Goal: Information Seeking & Learning: Compare options

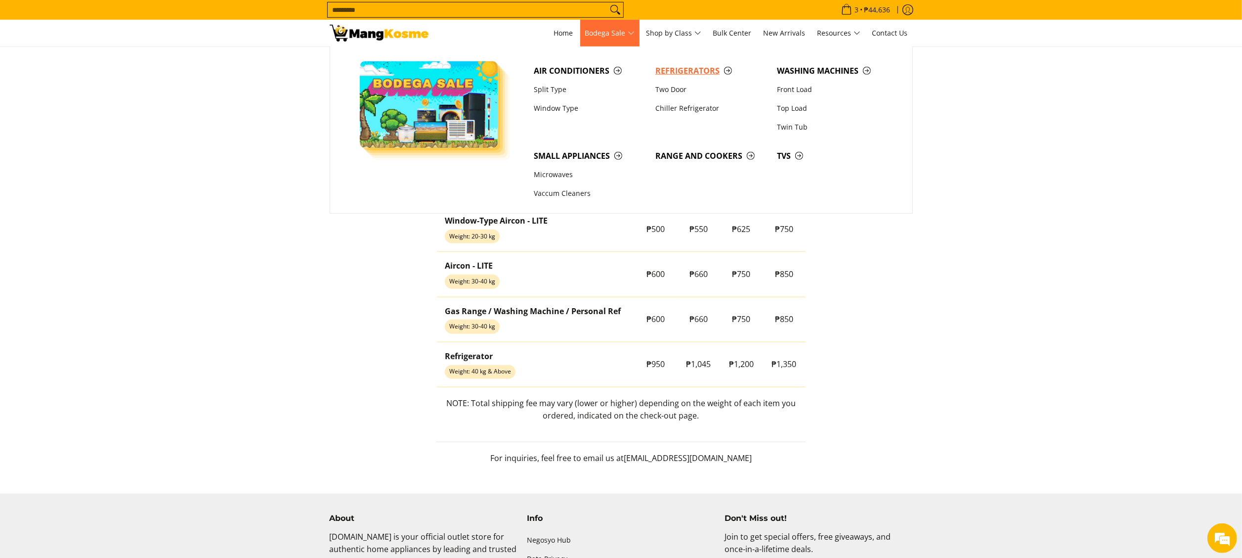
click at [679, 65] on span "Refrigerators" at bounding box center [712, 71] width 112 height 12
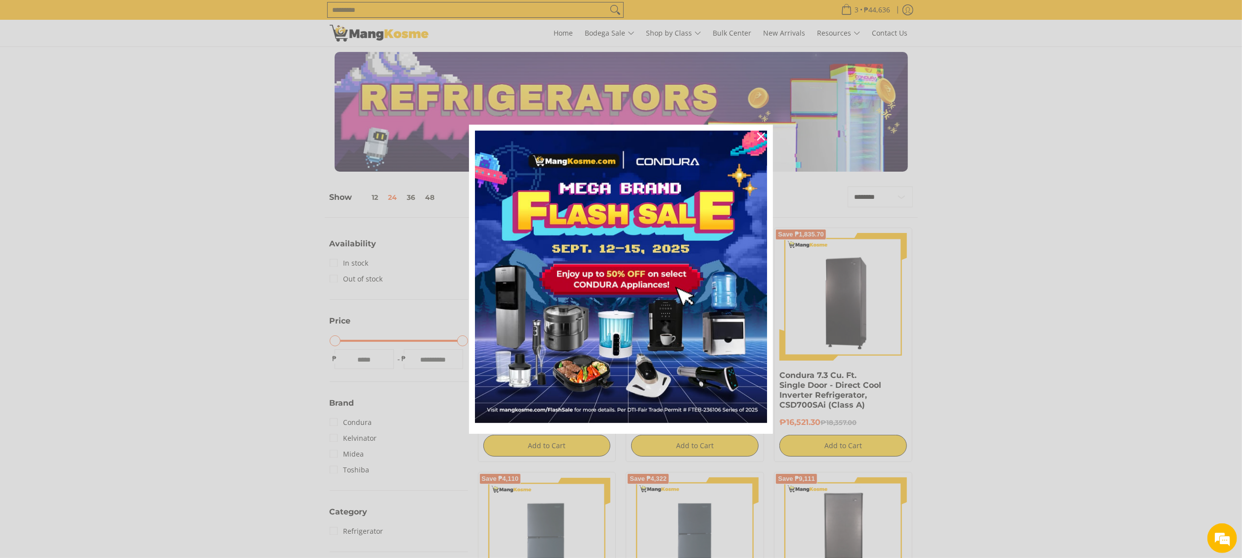
click at [631, 31] on div "Marketing offer form" at bounding box center [621, 279] width 1242 height 558
click at [762, 131] on div "Close" at bounding box center [761, 137] width 16 height 16
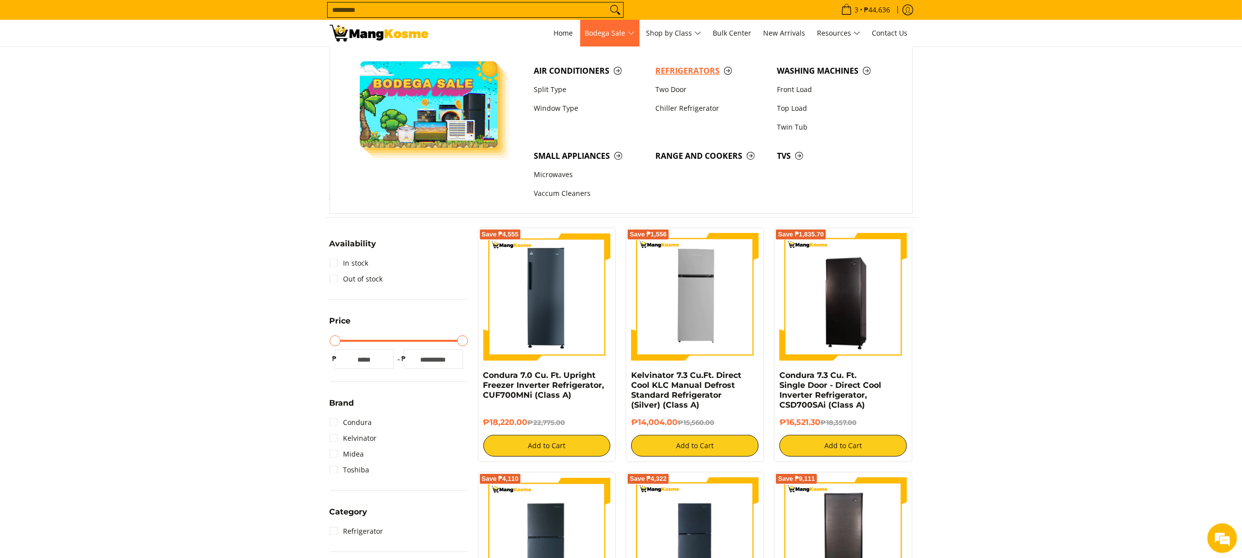
click at [687, 74] on span "Refrigerators" at bounding box center [712, 71] width 112 height 12
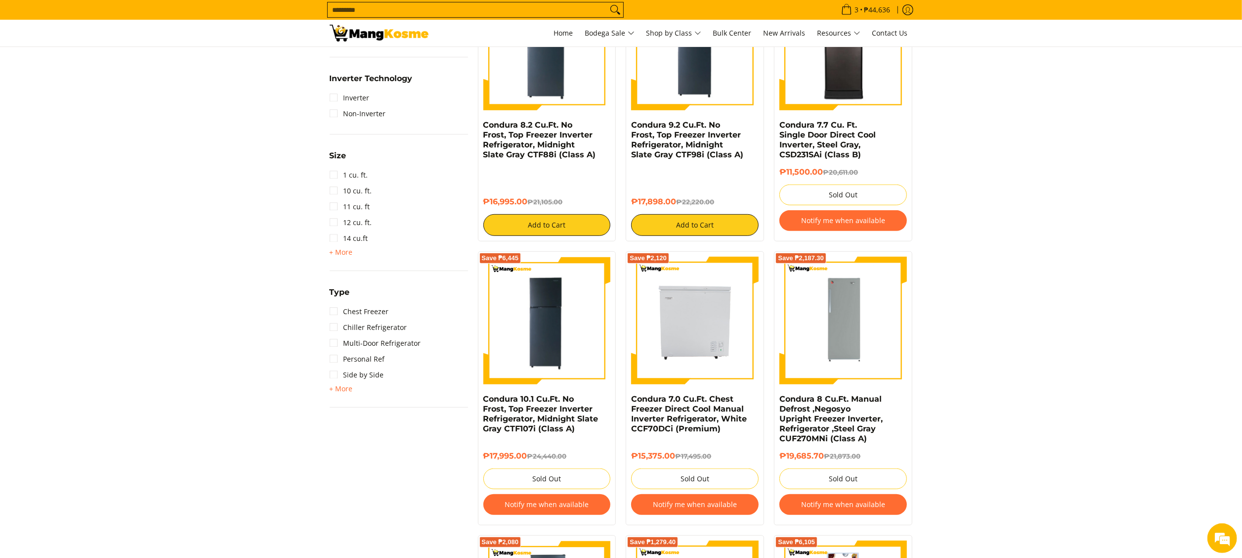
scroll to position [395, 0]
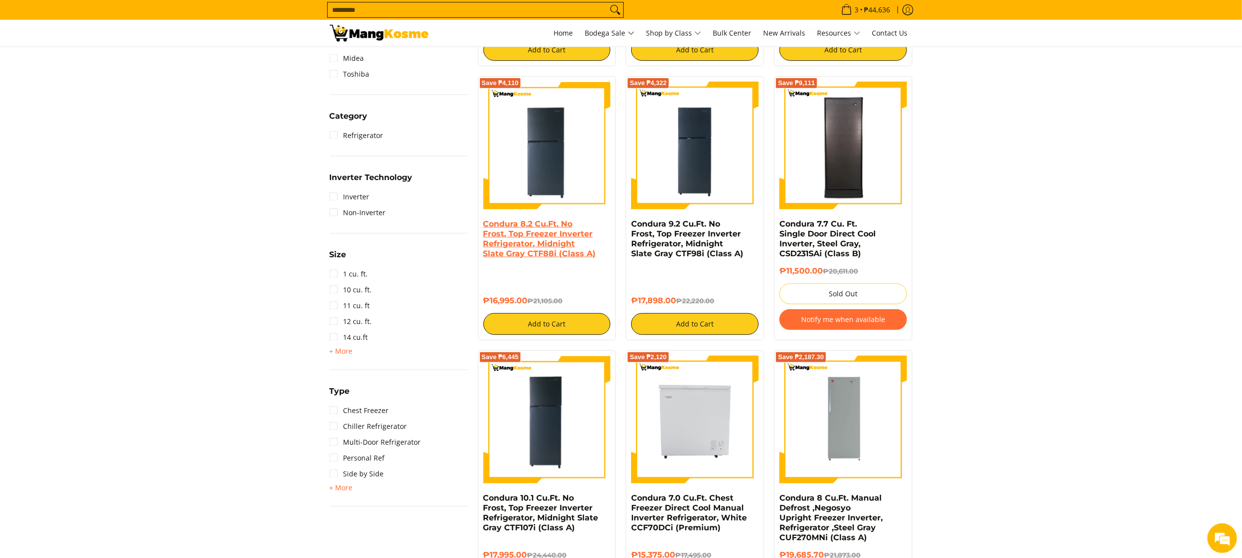
click at [551, 230] on link "Condura 8.2 Cu.Ft. No Frost, Top Freezer Inverter Refrigerator, Midnight Slate …" at bounding box center [539, 238] width 113 height 39
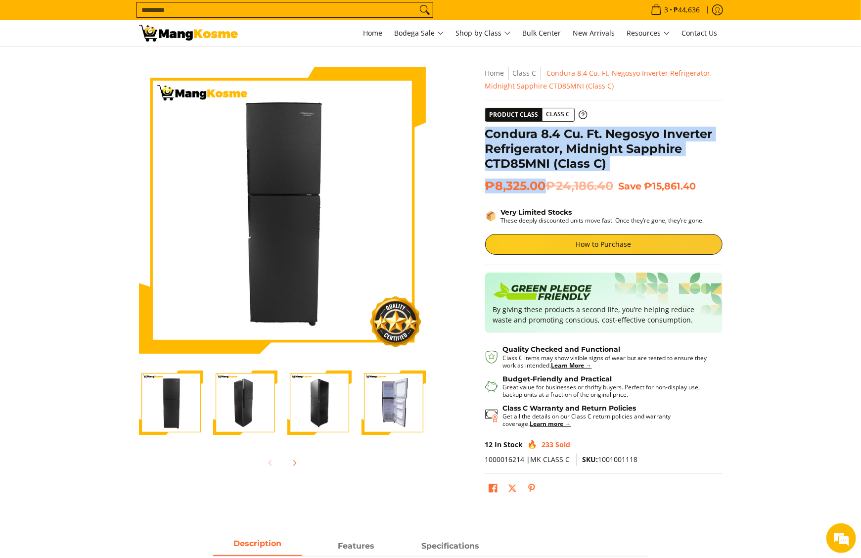
drag, startPoint x: 487, startPoint y: 139, endPoint x: 544, endPoint y: 190, distance: 76.3
click at [544, 190] on div "**********" at bounding box center [603, 287] width 237 height 440
copy div "Condura 8.4 Cu. Ft. Negosyo Inverter Refrigerator, Midnight Sapphire CTD85MNI (…"
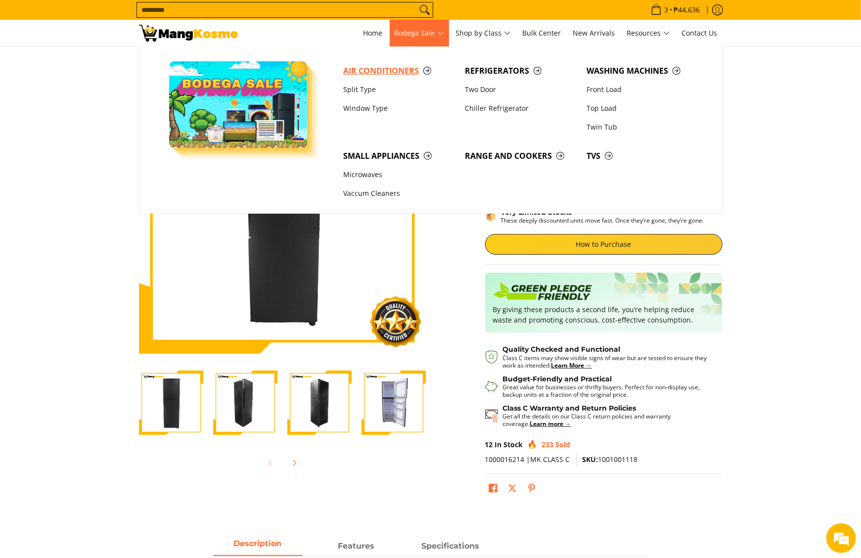
click at [388, 72] on span "Air Conditioners" at bounding box center [399, 71] width 112 height 12
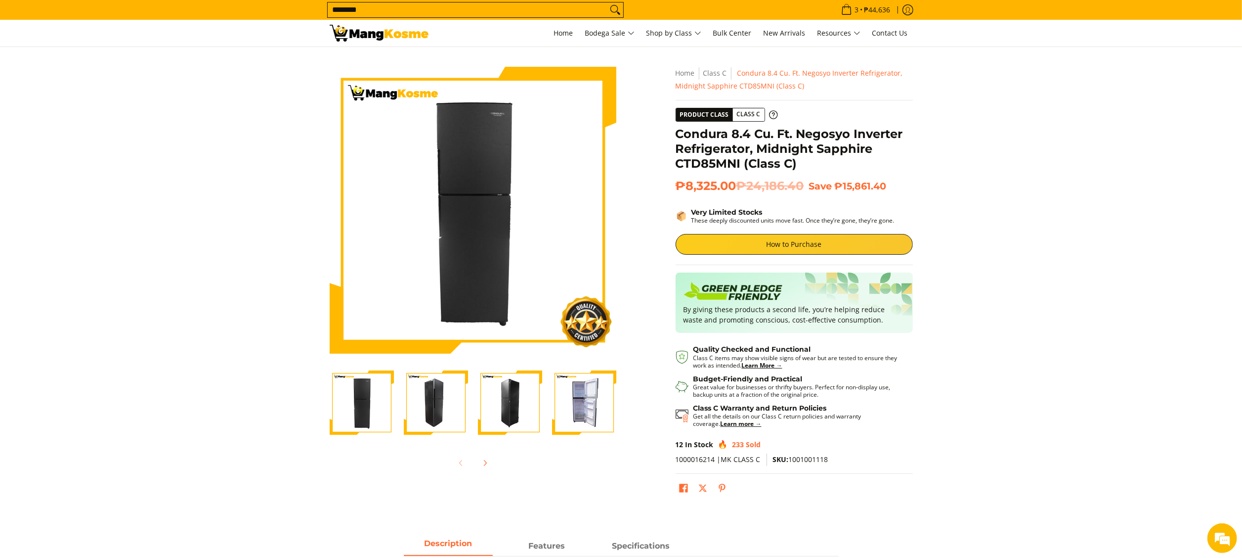
type input "********"
click at [608, 2] on button "Search" at bounding box center [616, 9] width 16 height 15
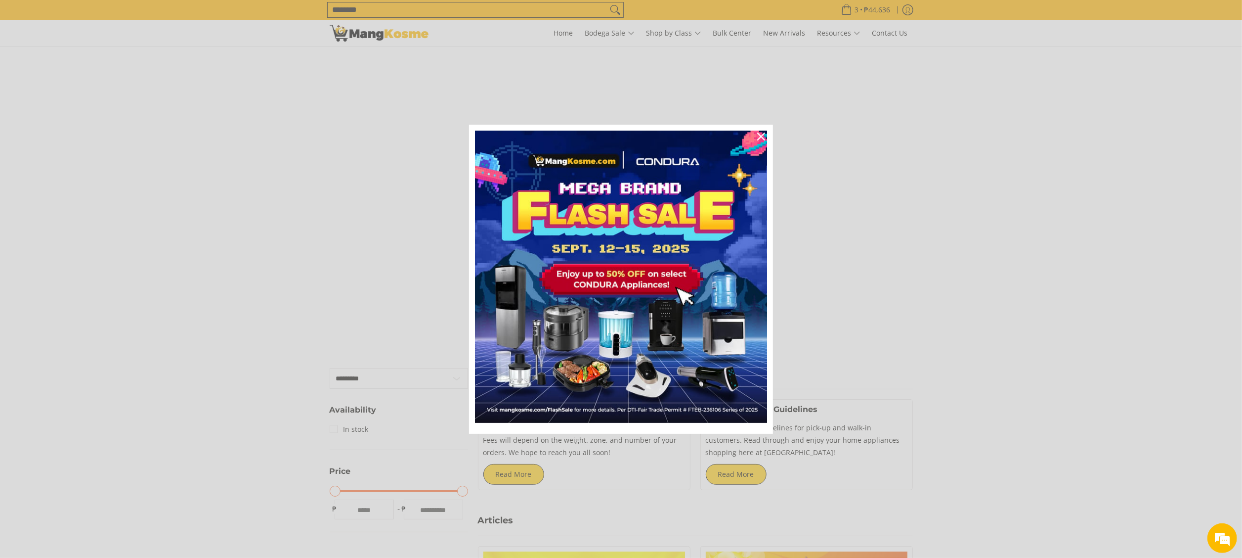
click at [529, 478] on div "Marketing offer form" at bounding box center [621, 279] width 1242 height 558
click at [761, 133] on icon "close icon" at bounding box center [761, 136] width 8 height 8
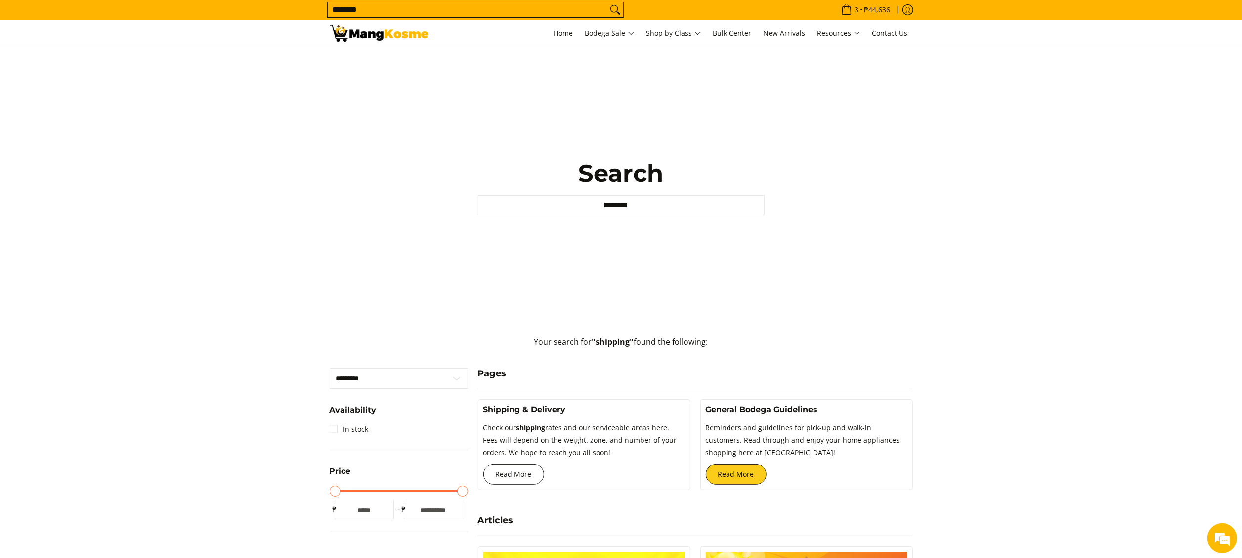
click at [522, 467] on link "Read More" at bounding box center [513, 474] width 61 height 21
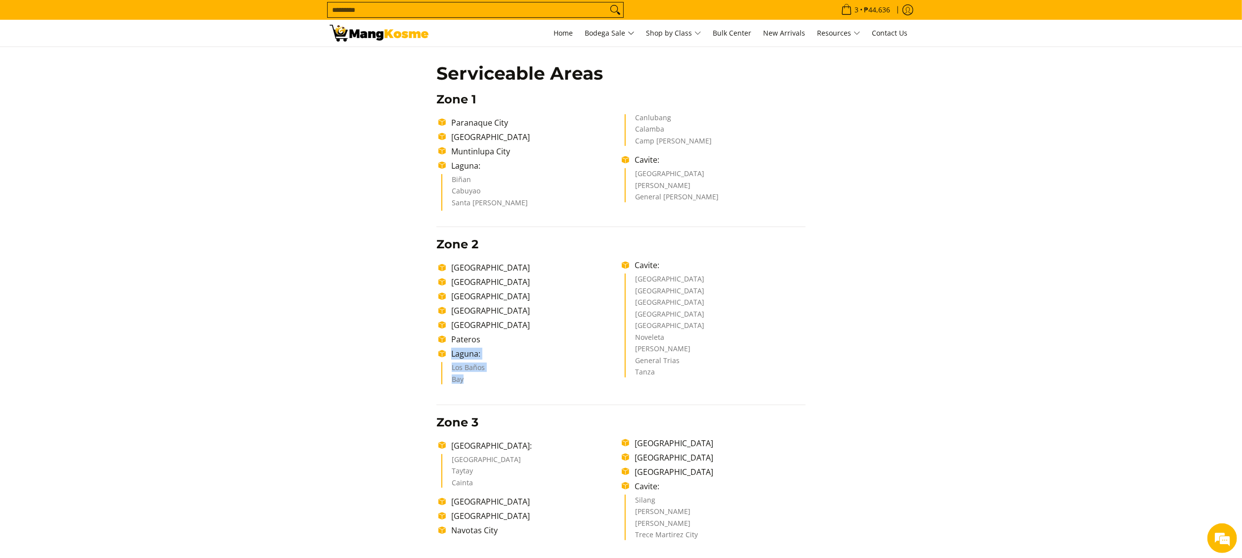
drag, startPoint x: 451, startPoint y: 354, endPoint x: 469, endPoint y: 380, distance: 31.3
click at [469, 380] on ul "Makati City Manila City Pasig City Mandaluyong City San Juan City Pateros Lagun…" at bounding box center [621, 324] width 369 height 130
drag, startPoint x: 469, startPoint y: 380, endPoint x: 443, endPoint y: 159, distance: 222.9
click at [443, 159] on ul "Paranaque City Las Piñas City Muntinlupa City Laguna: Biñan Cabuyao Santa Rosa …" at bounding box center [621, 162] width 369 height 97
drag, startPoint x: 443, startPoint y: 159, endPoint x: 447, endPoint y: 163, distance: 5.6
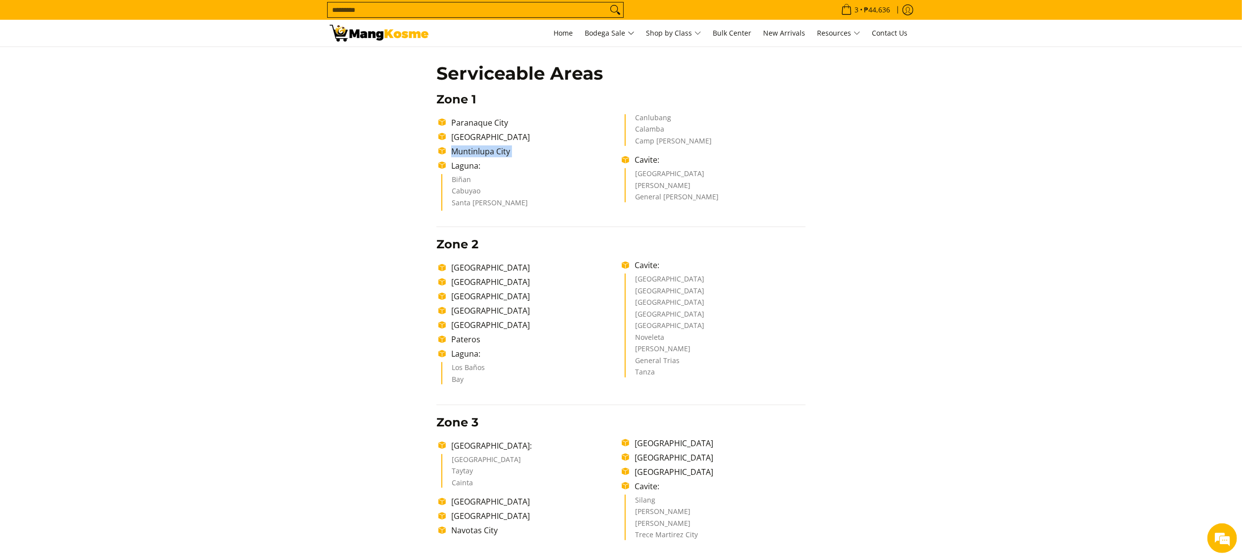
click at [447, 163] on li "Laguna:" at bounding box center [533, 166] width 175 height 12
click at [503, 200] on li "Santa Rosa" at bounding box center [532, 205] width 161 height 12
drag, startPoint x: 453, startPoint y: 169, endPoint x: 707, endPoint y: 147, distance: 254.5
click at [707, 147] on ul "Paranaque City Las Piñas City Muntinlupa City Laguna: Biñan Cabuyao Santa Rosa …" at bounding box center [621, 162] width 369 height 97
copy ul "Laguna: Biñan Cabuyao Santa Rosa Canlubang Calamba Camp Vincente Lim"
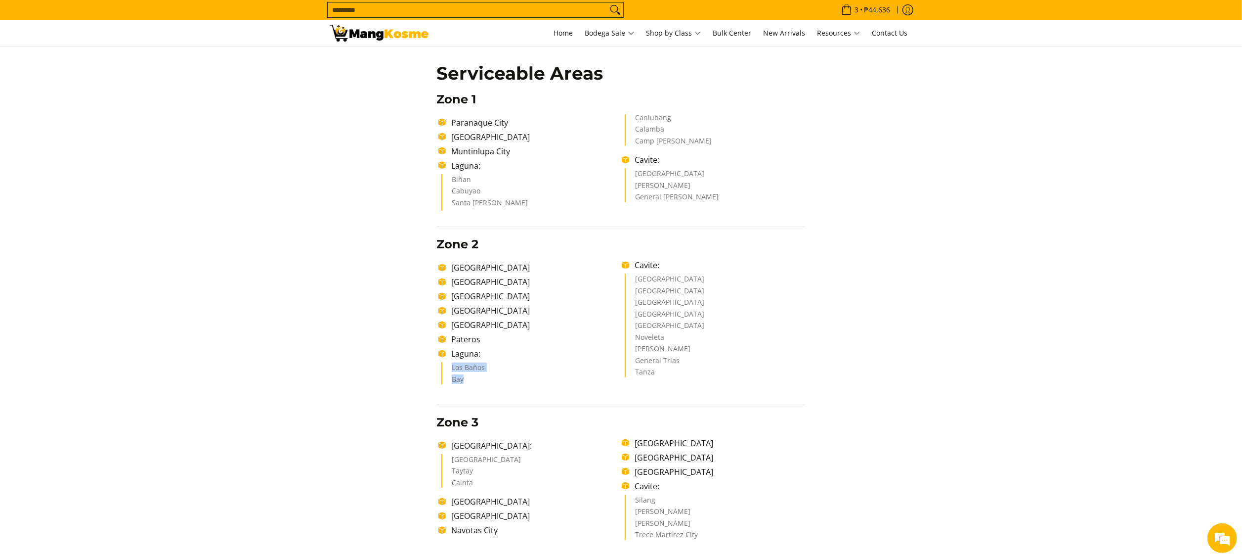
drag, startPoint x: 448, startPoint y: 370, endPoint x: 513, endPoint y: 384, distance: 66.3
click at [513, 384] on ul "Los Baños Bay" at bounding box center [531, 373] width 180 height 22
copy ul "Los Baños Bay"
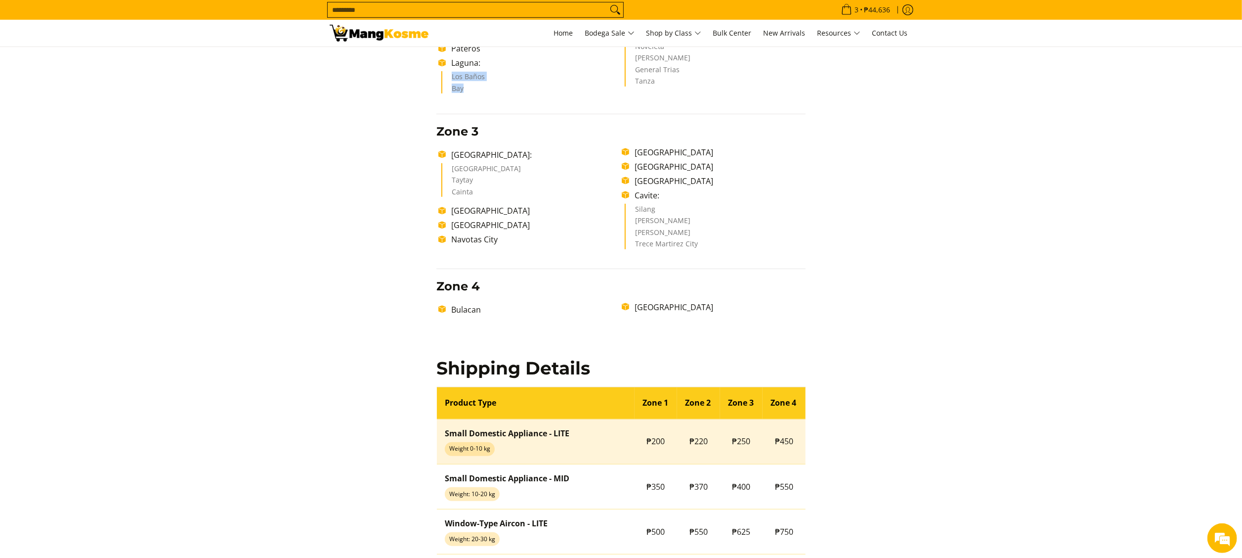
scroll to position [494, 0]
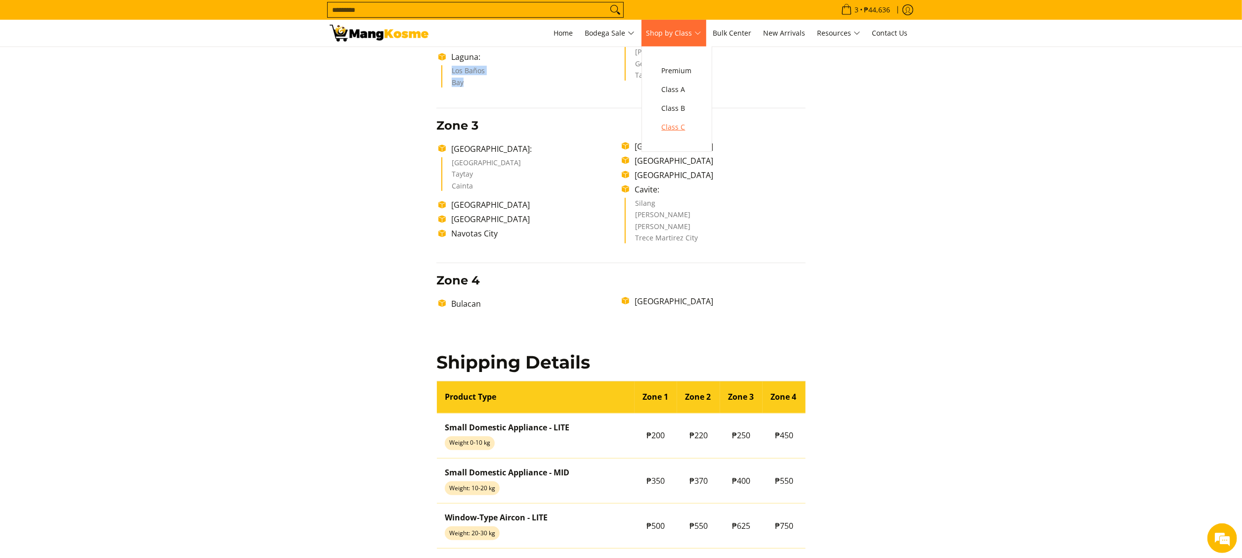
click at [687, 127] on span "Class C" at bounding box center [677, 127] width 30 height 12
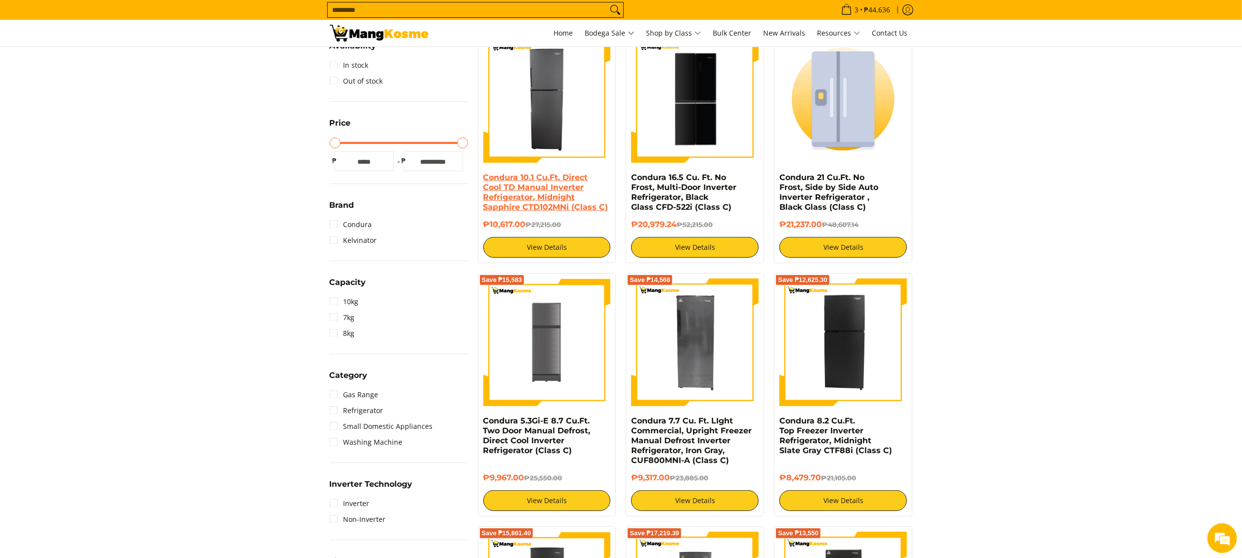
click at [509, 186] on link "Condura 10.1 Cu.Ft. Direct Cool TD Manual Inverter Refrigerator, Midnight Sapph…" at bounding box center [545, 192] width 125 height 39
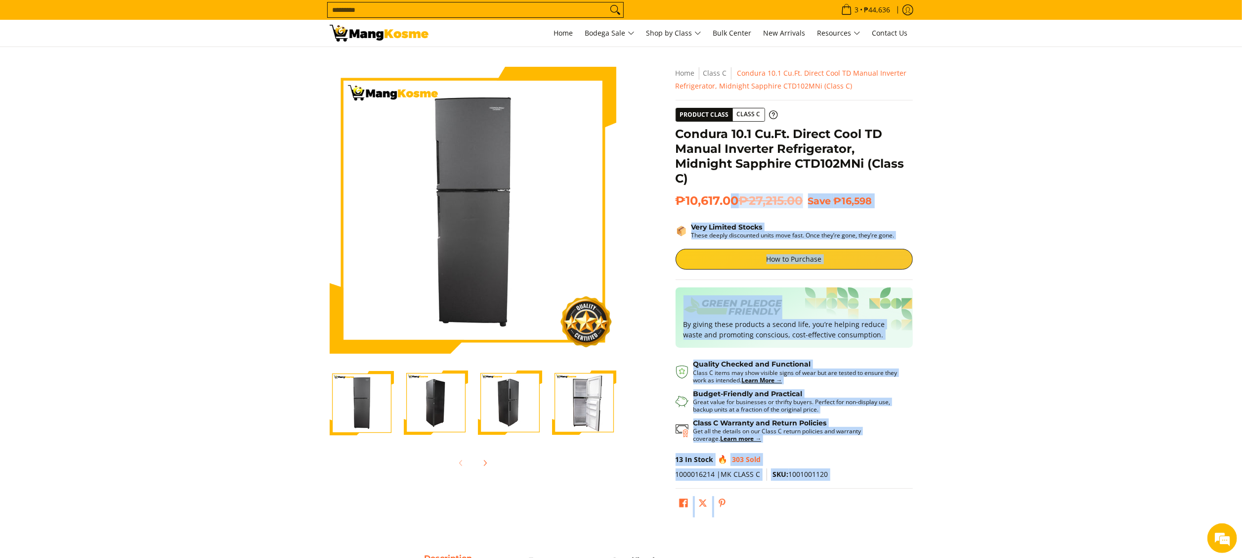
drag, startPoint x: 666, startPoint y: 133, endPoint x: 734, endPoint y: 198, distance: 93.7
click at [734, 198] on div "Skip to Main Content Enable zoom Disable zoom Enable zoom Disable zoom Enable z…" at bounding box center [621, 297] width 593 height 460
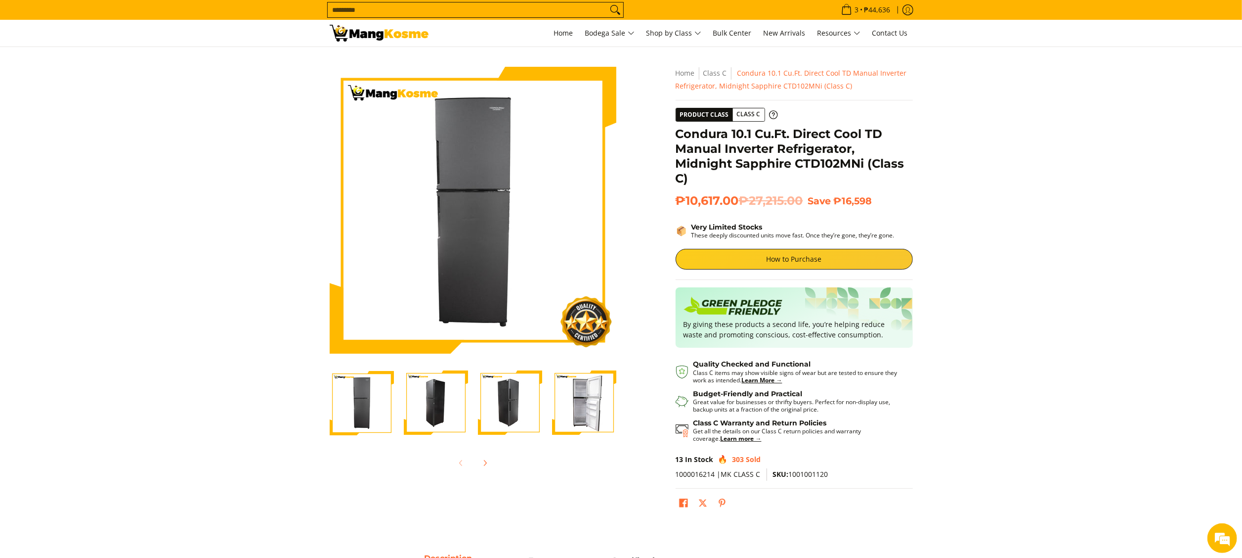
drag, startPoint x: 734, startPoint y: 198, endPoint x: 717, endPoint y: 187, distance: 20.3
click at [717, 187] on div "Condura 10.1 Cu.Ft. Direct Cool TD Manual Inverter Refrigerator, Midnight Sapph…" at bounding box center [794, 160] width 237 height 67
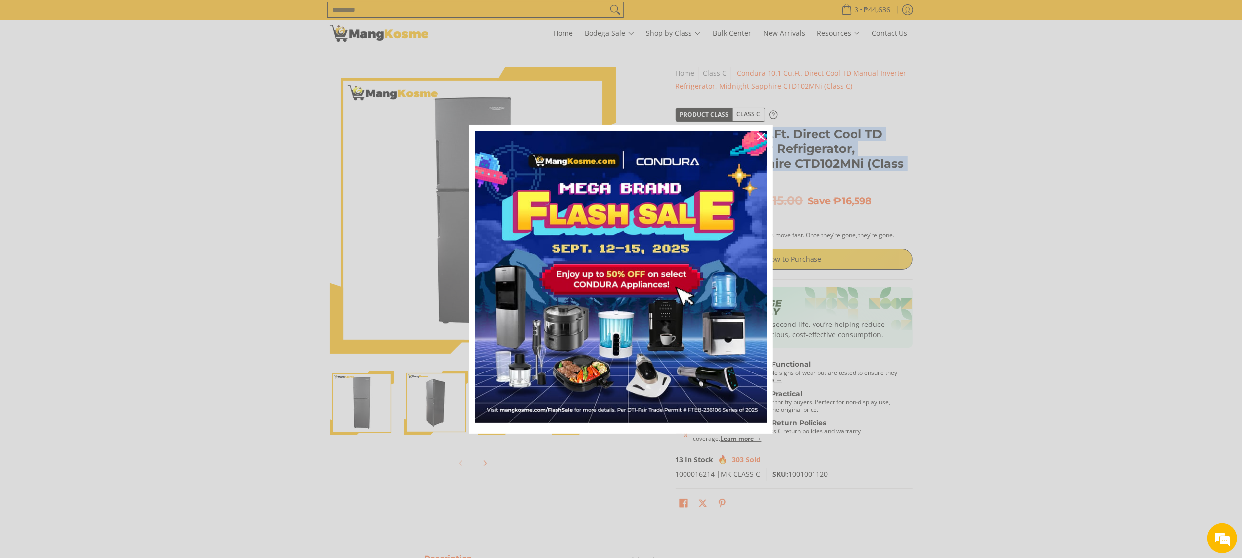
drag, startPoint x: 679, startPoint y: 135, endPoint x: 739, endPoint y: 194, distance: 83.9
copy div "Condura 10.1 Cu.Ft. Direct Cool TD Manual Inverter Refrigerator, Midnight Sapph…"
click at [762, 135] on icon "close icon" at bounding box center [761, 136] width 8 height 8
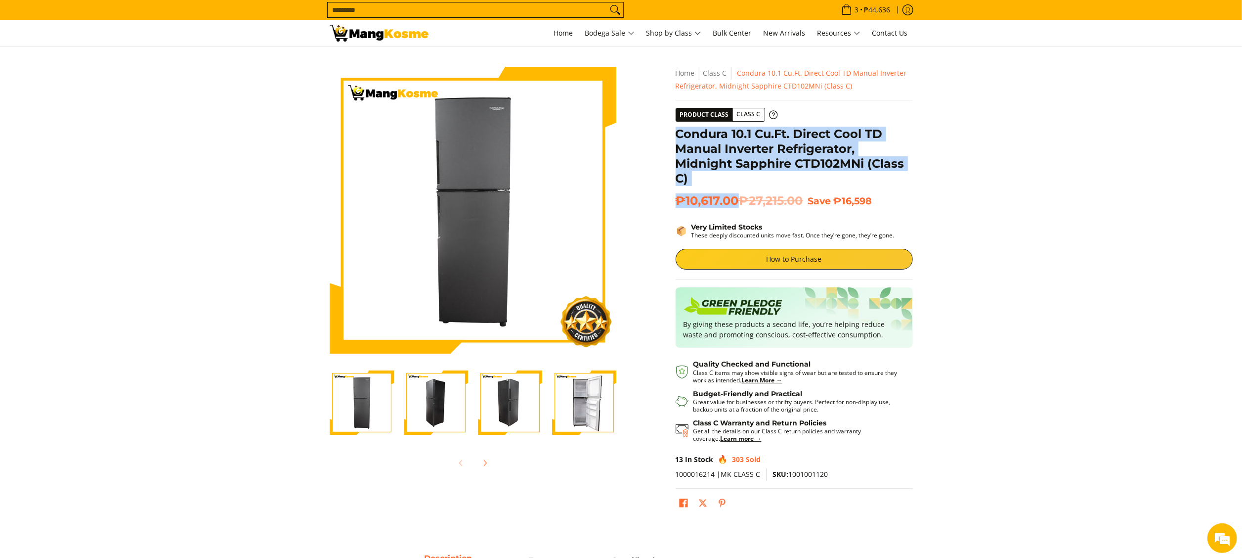
copy div "Condura 10.1 Cu.Ft. Direct Cool TD Manual Inverter Refrigerator, Midnight Sapph…"
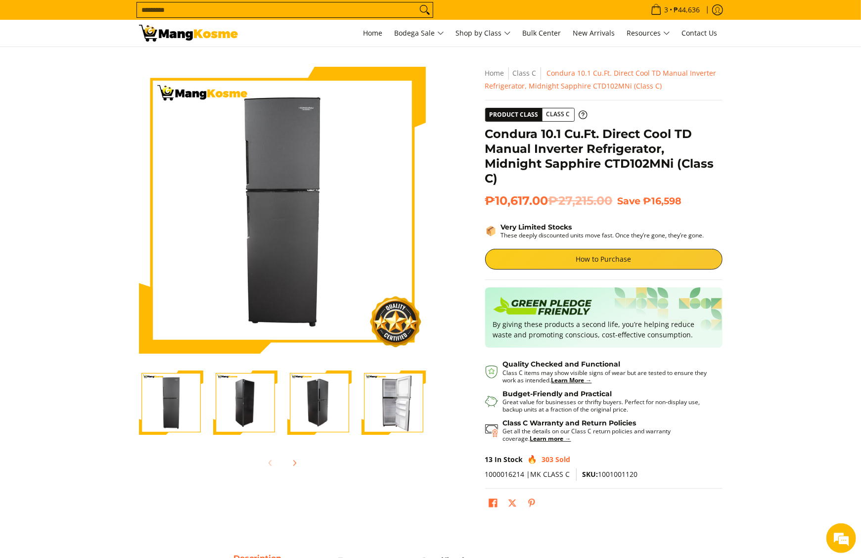
drag, startPoint x: 95, startPoint y: 126, endPoint x: 344, endPoint y: 144, distance: 249.9
click at [99, 126] on section "Skip to Main Content Enable zoom Disable zoom Enable zoom Disable zoom Enable z…" at bounding box center [430, 291] width 861 height 489
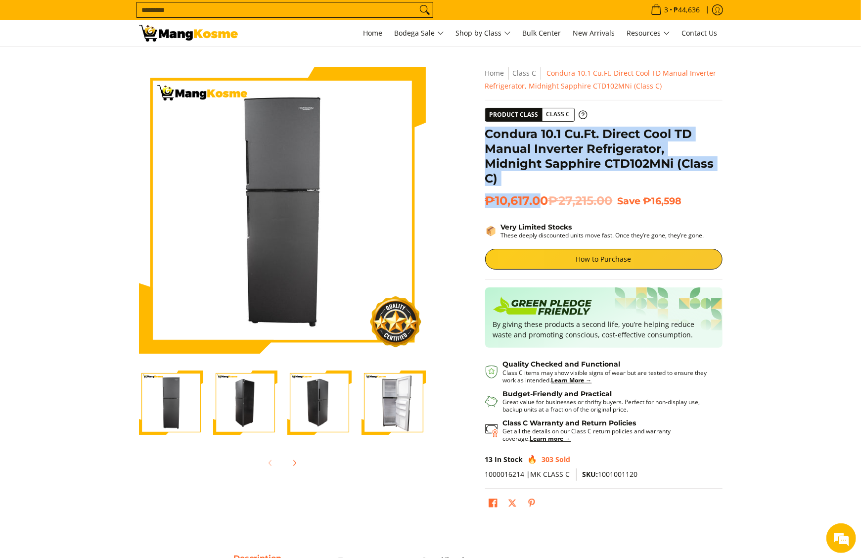
drag, startPoint x: 485, startPoint y: 143, endPoint x: 543, endPoint y: 200, distance: 80.7
click at [543, 200] on div "**********" at bounding box center [603, 294] width 237 height 455
copy div "Condura 10.1 Cu.Ft. Direct Cool TD Manual Inverter Refrigerator, Midnight Sapph…"
drag, startPoint x: 543, startPoint y: 200, endPoint x: 550, endPoint y: 206, distance: 8.8
click at [550, 206] on span "₱10,617.00 ₱27,215.00" at bounding box center [549, 200] width 128 height 15
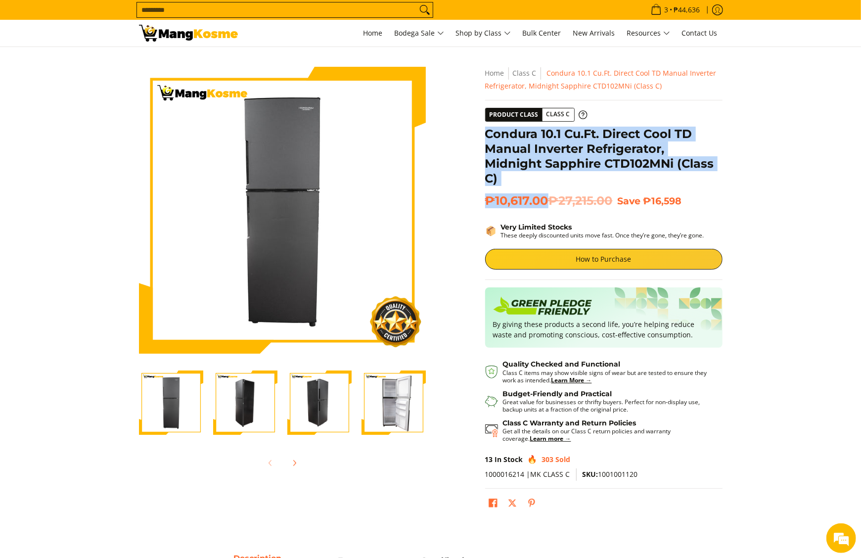
copy div "Condura 10.1 Cu.Ft. Direct Cool TD Manual Inverter Refrigerator, Midnight Sapph…"
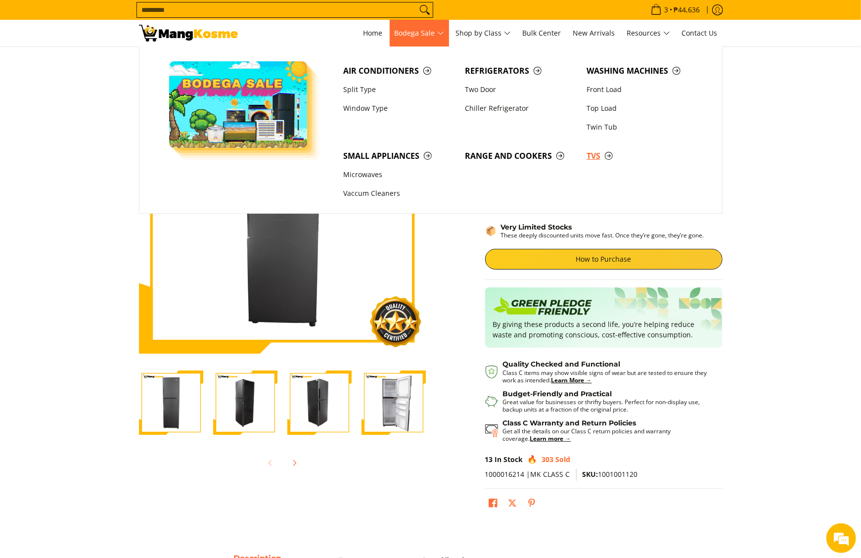
click at [590, 150] on span "TVs" at bounding box center [642, 156] width 112 height 12
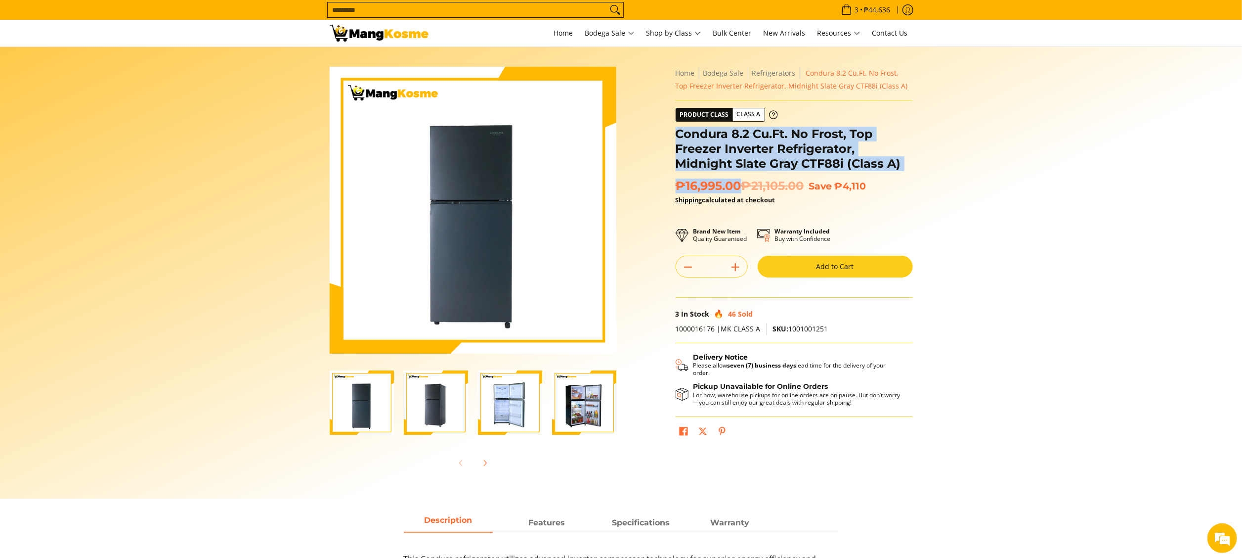
drag, startPoint x: 677, startPoint y: 135, endPoint x: 740, endPoint y: 188, distance: 82.5
click at [740, 188] on div "**********" at bounding box center [794, 259] width 237 height 384
copy div "Condura 8.2 Cu.Ft. No Frost, Top Freezer Inverter Refrigerator, Midnight Slate …"
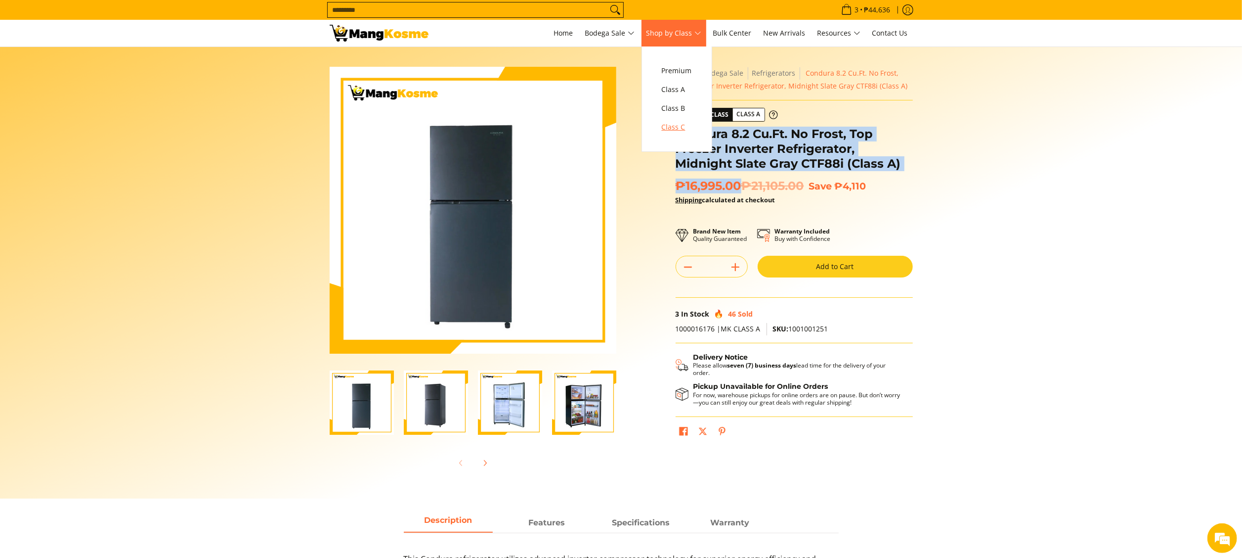
click at [688, 127] on span "Class C" at bounding box center [677, 127] width 30 height 12
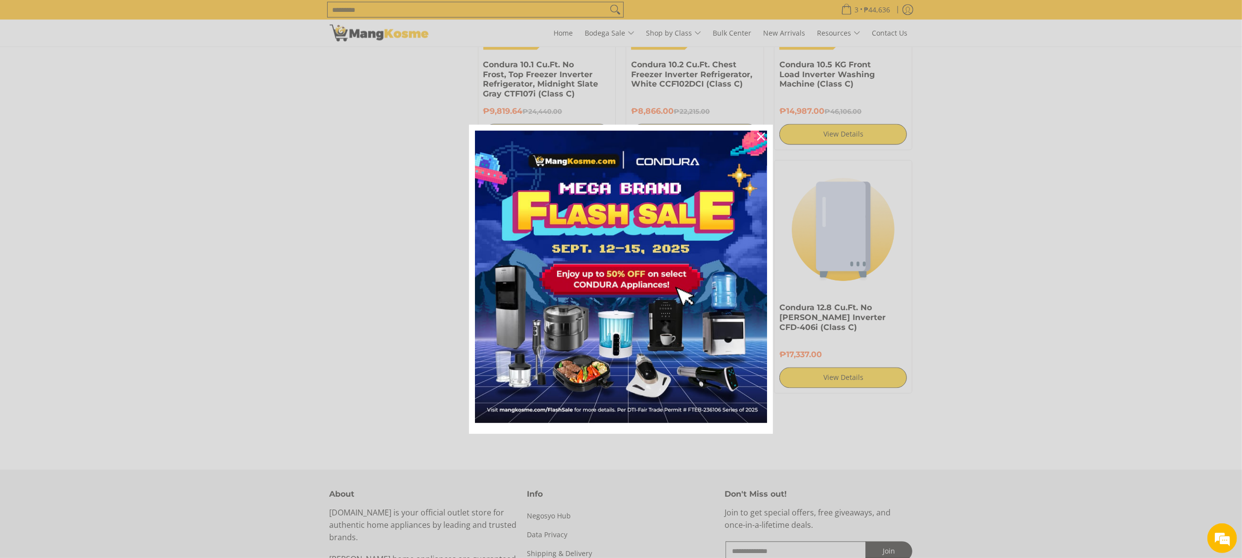
scroll to position [1976, 0]
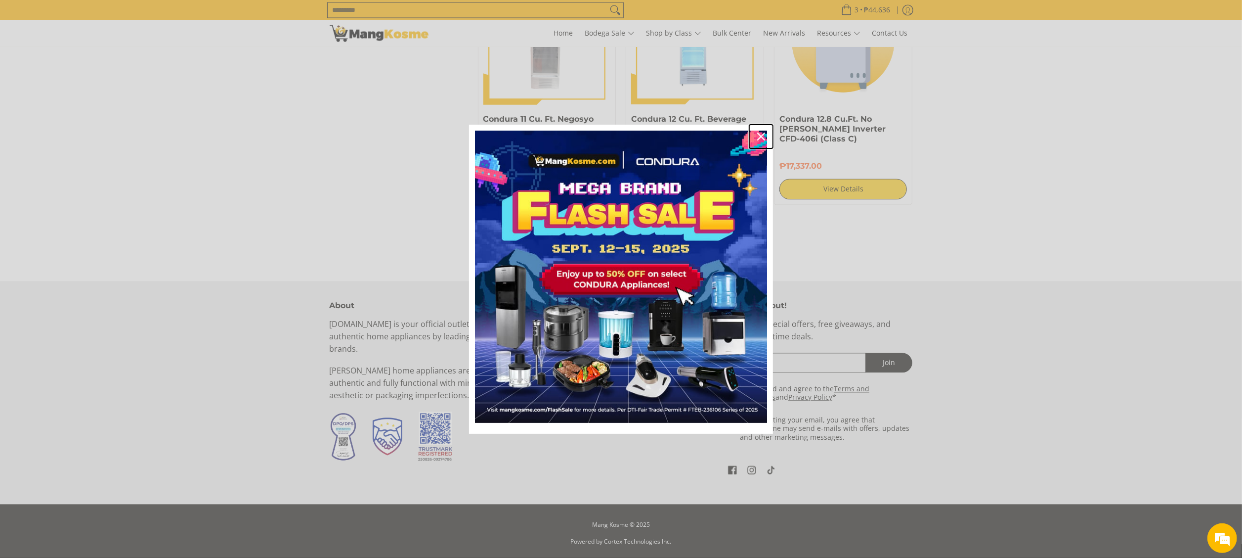
click at [761, 135] on icon "close icon" at bounding box center [761, 136] width 8 height 8
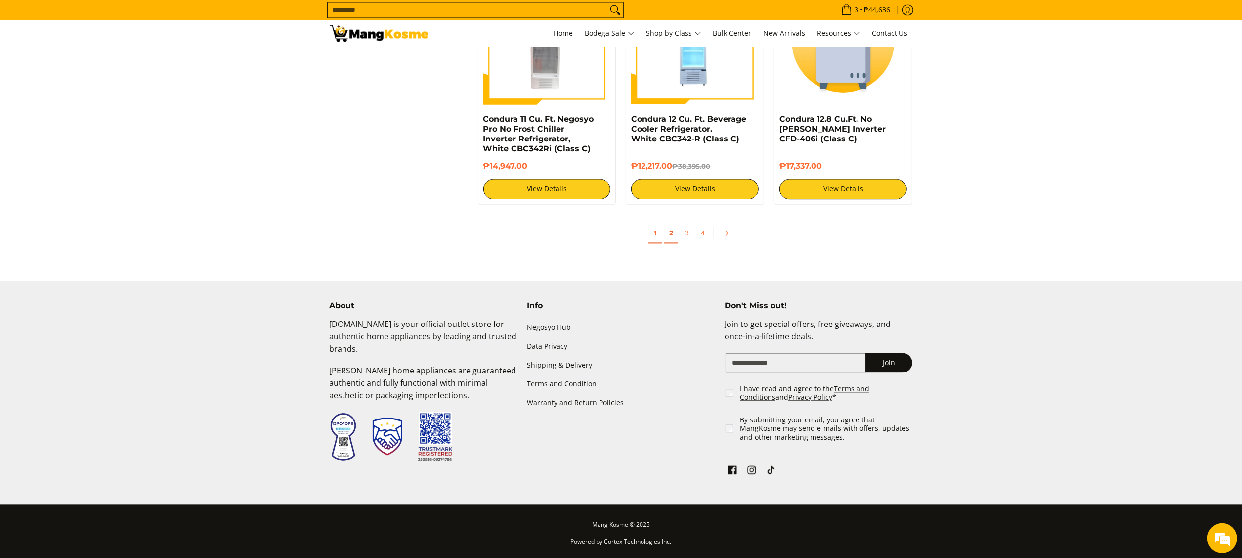
click at [673, 232] on link "2" at bounding box center [671, 233] width 14 height 20
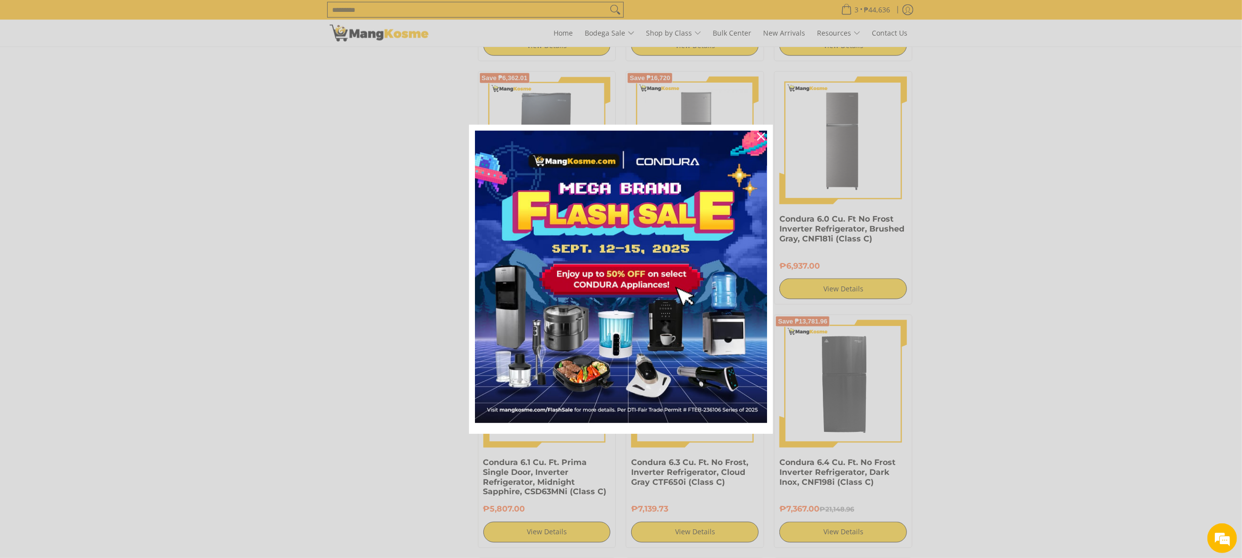
scroll to position [1483, 0]
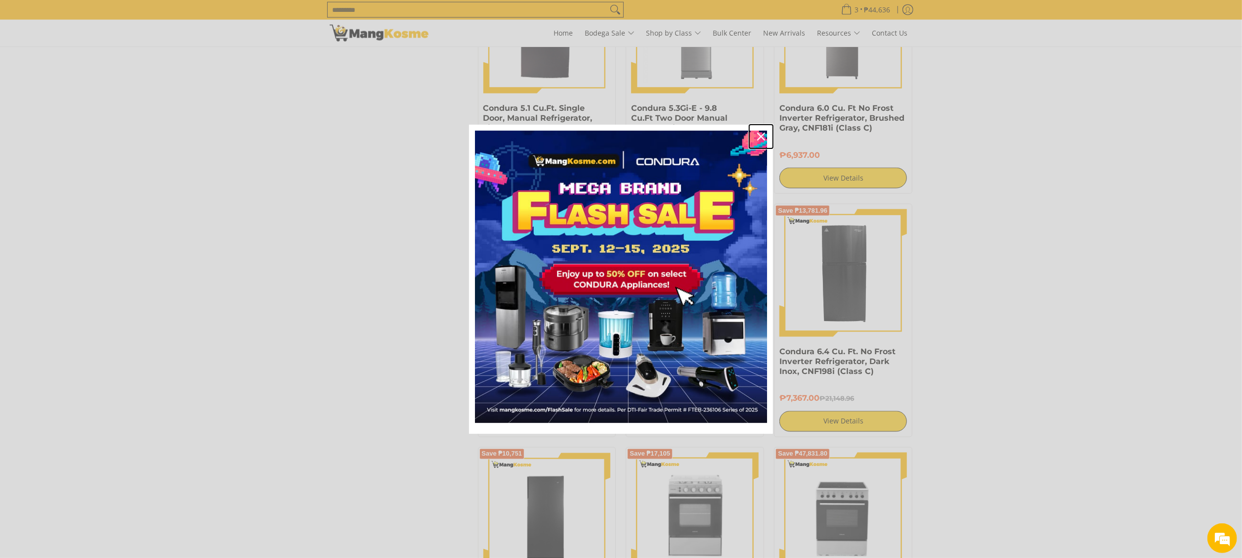
drag, startPoint x: 764, startPoint y: 133, endPoint x: 736, endPoint y: 206, distance: 77.8
click at [764, 135] on icon "close icon" at bounding box center [761, 136] width 8 height 8
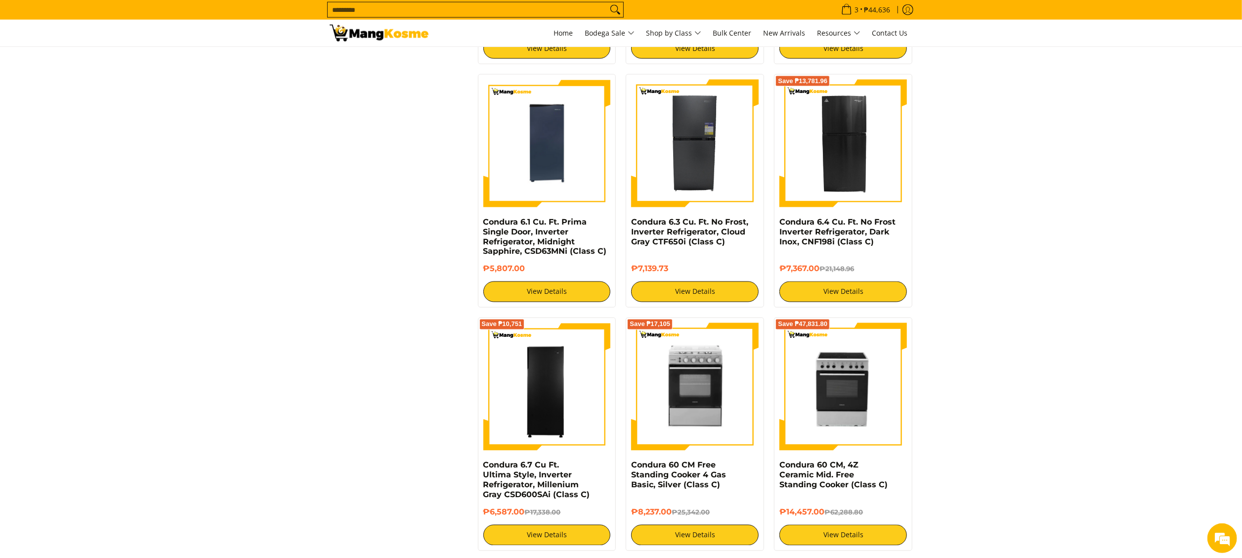
scroll to position [1582, 0]
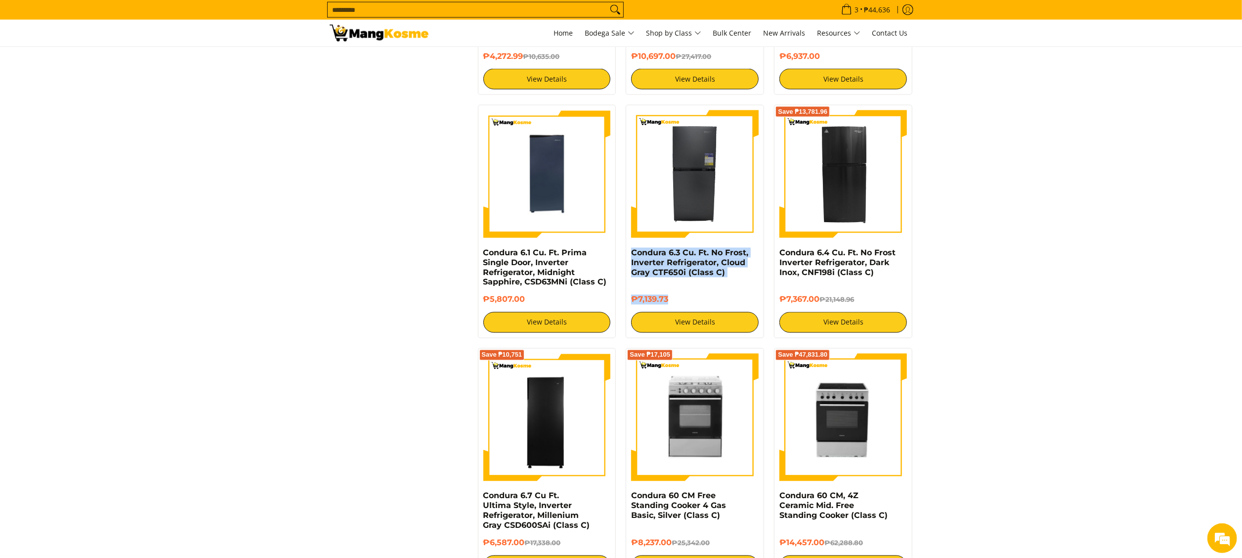
drag, startPoint x: 630, startPoint y: 257, endPoint x: 679, endPoint y: 301, distance: 65.8
click at [678, 301] on div "Condura 6.3 Cu. Ft. No Frost, Inverter Refrigerator, Cloud Gray CTF650i (Class …" at bounding box center [695, 221] width 138 height 233
drag, startPoint x: 679, startPoint y: 301, endPoint x: 648, endPoint y: 259, distance: 52.3
click at [648, 259] on link "Condura 6.3 Cu. Ft. No Frost, Inverter Refrigerator, Cloud Gray CTF650i (Class …" at bounding box center [689, 262] width 117 height 29
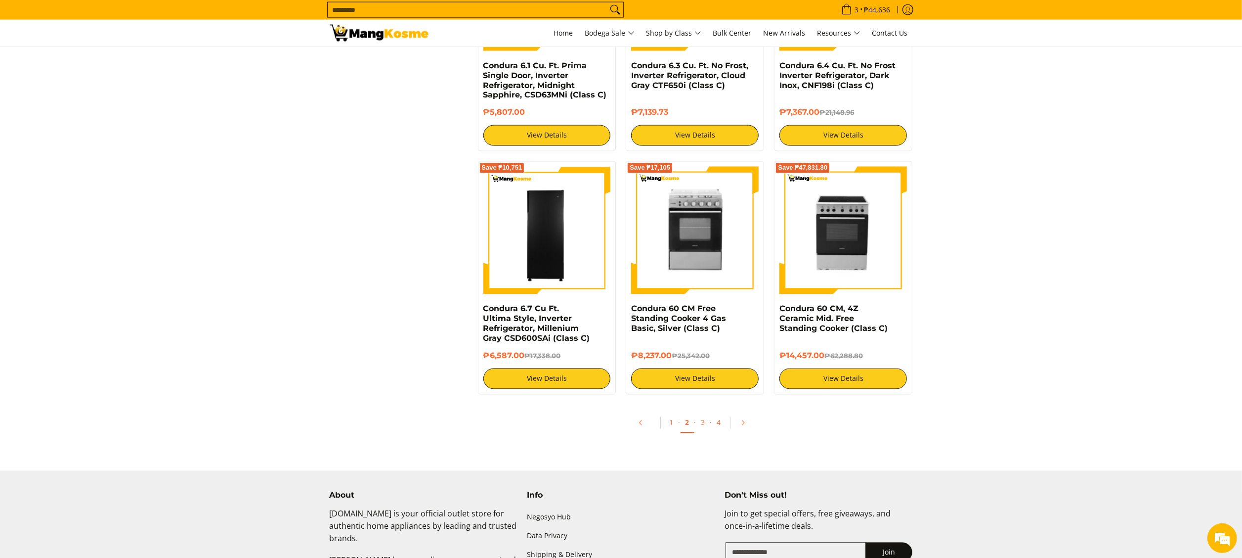
scroll to position [1967, 0]
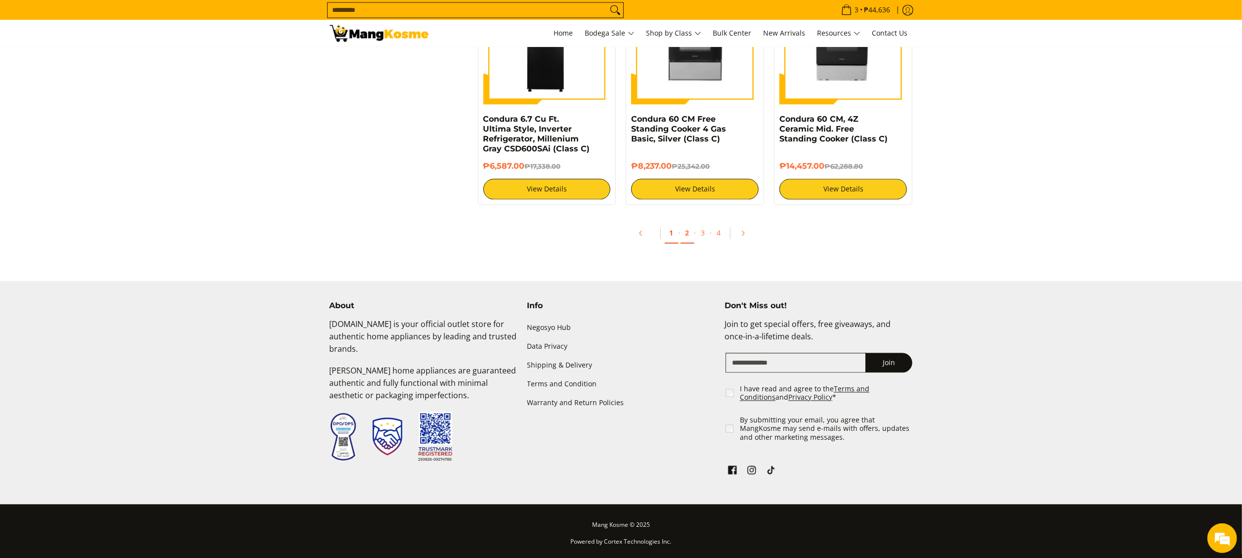
click at [671, 234] on link "1" at bounding box center [672, 233] width 14 height 20
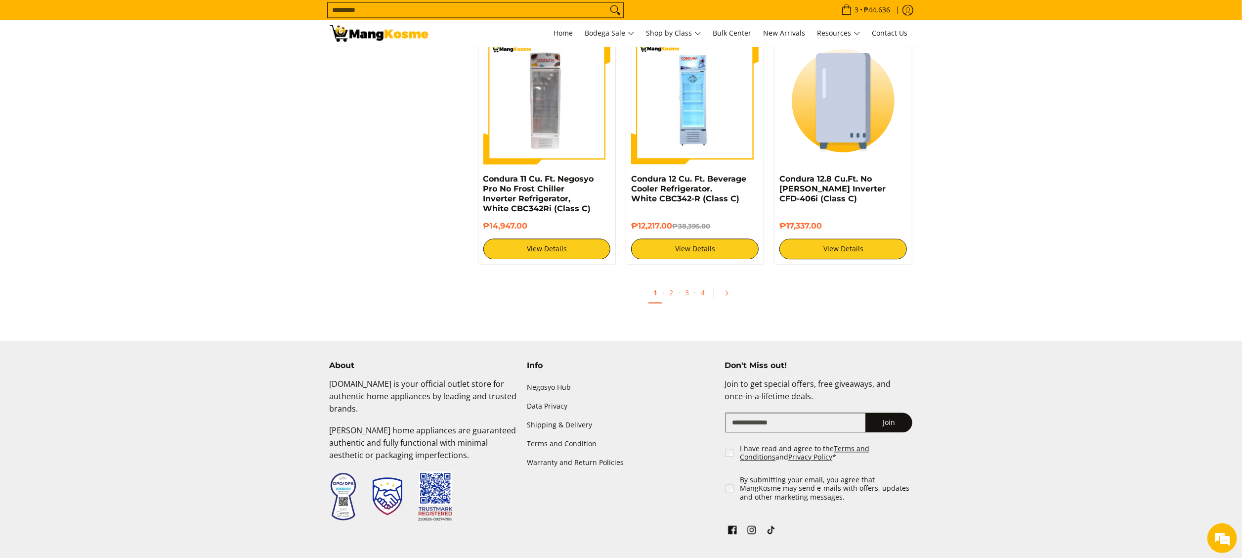
scroll to position [1976, 0]
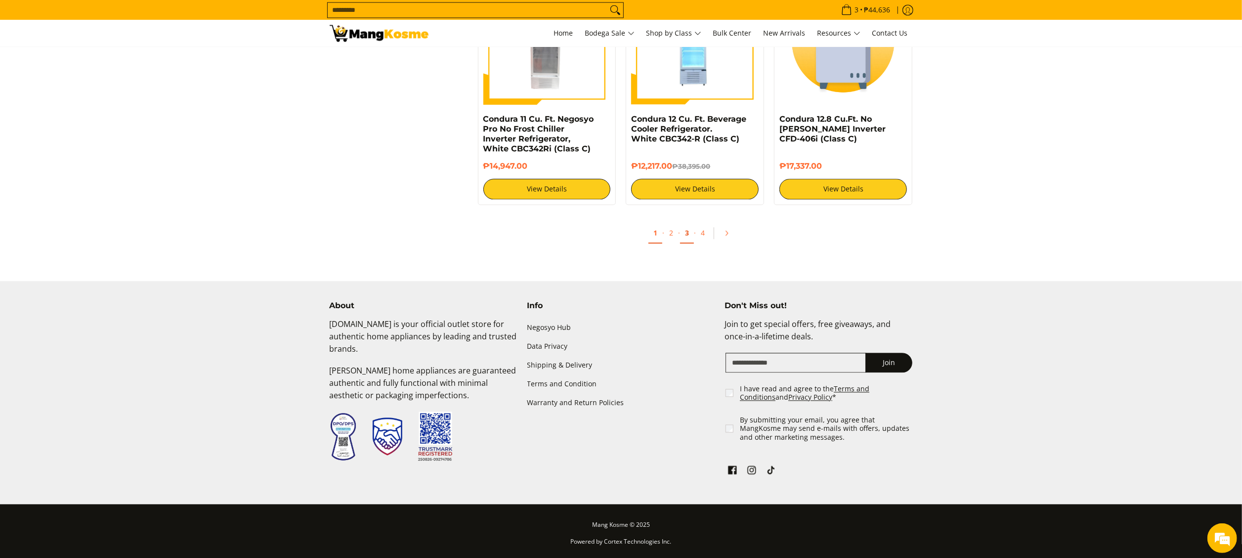
click at [683, 232] on link "3" at bounding box center [687, 233] width 14 height 20
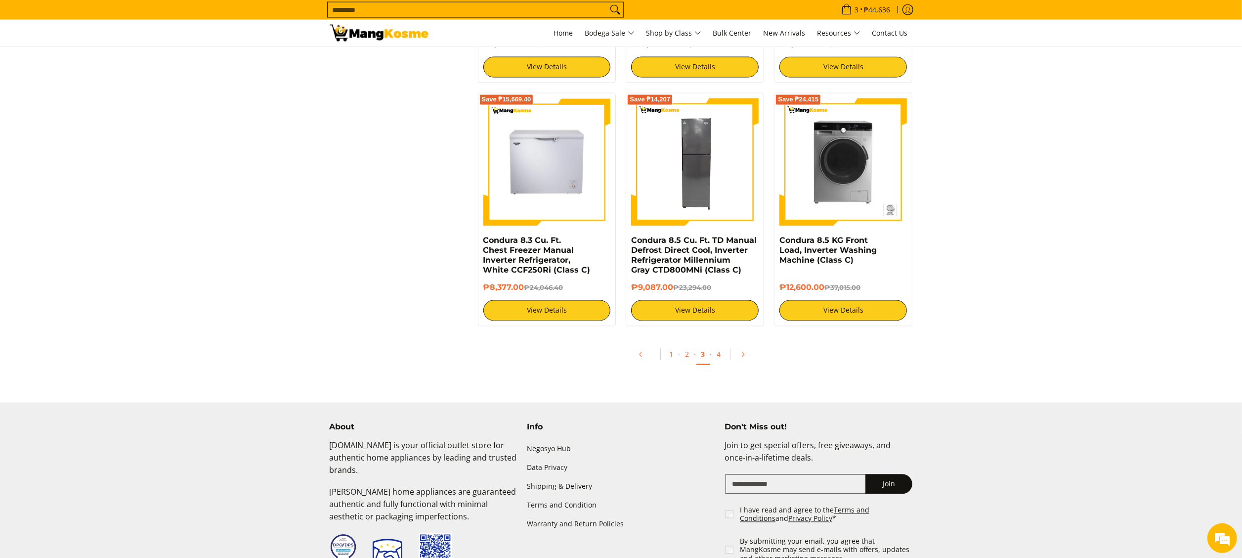
scroll to position [1957, 0]
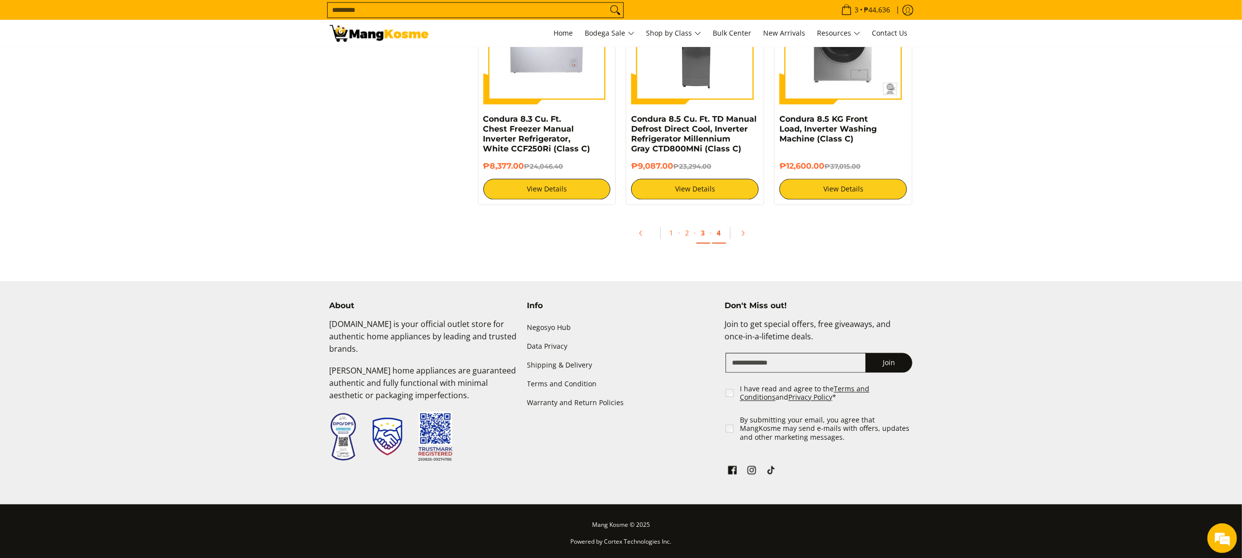
click at [716, 231] on link "4" at bounding box center [719, 233] width 14 height 20
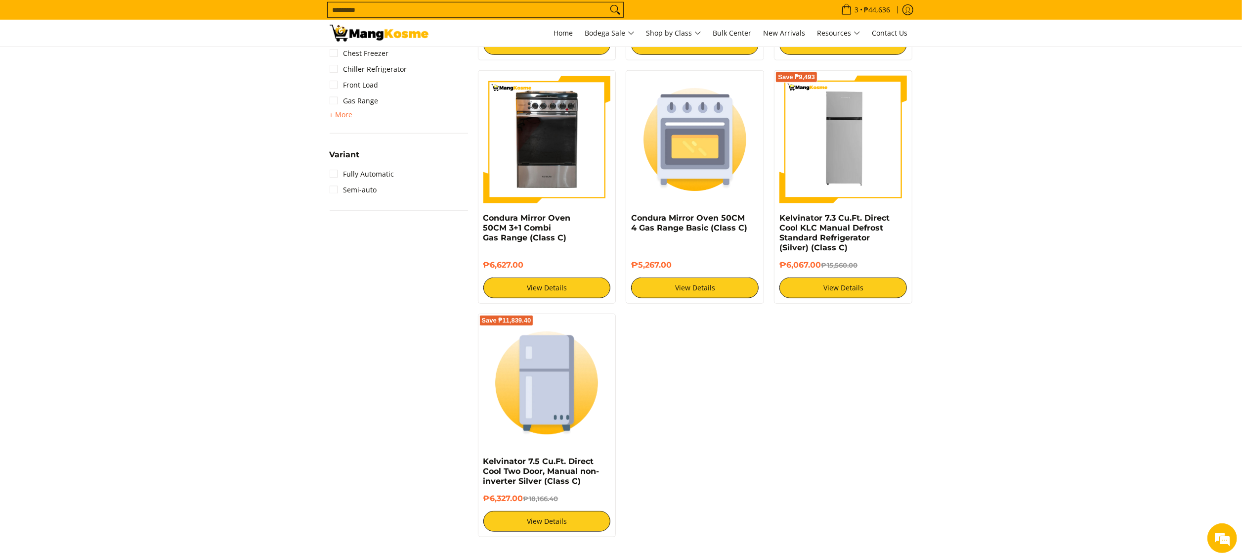
scroll to position [1186, 0]
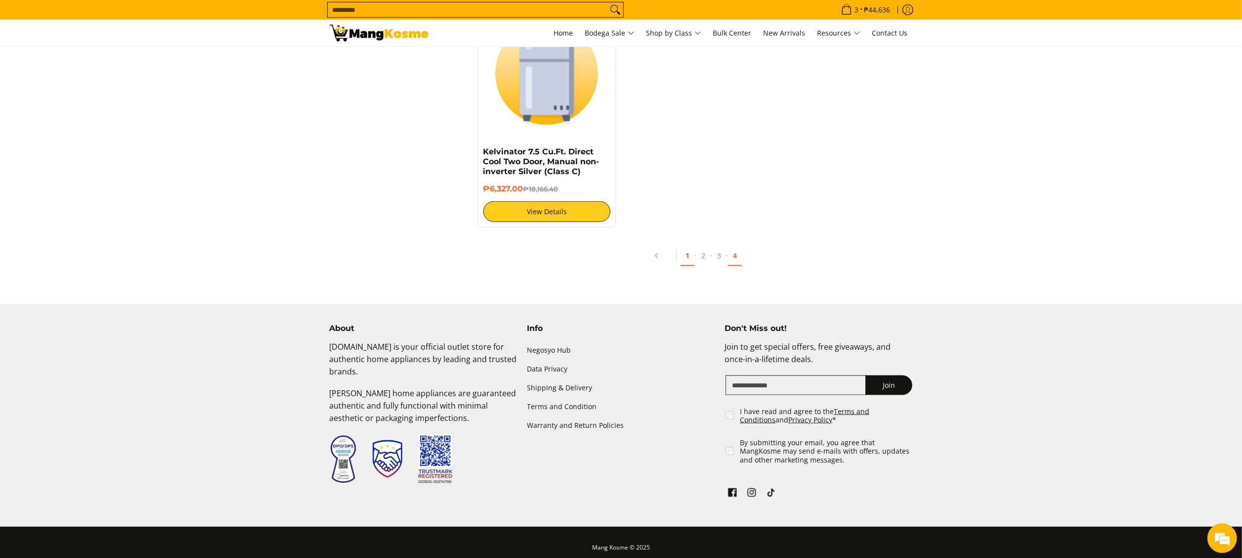
click at [689, 266] on link "1" at bounding box center [688, 256] width 14 height 20
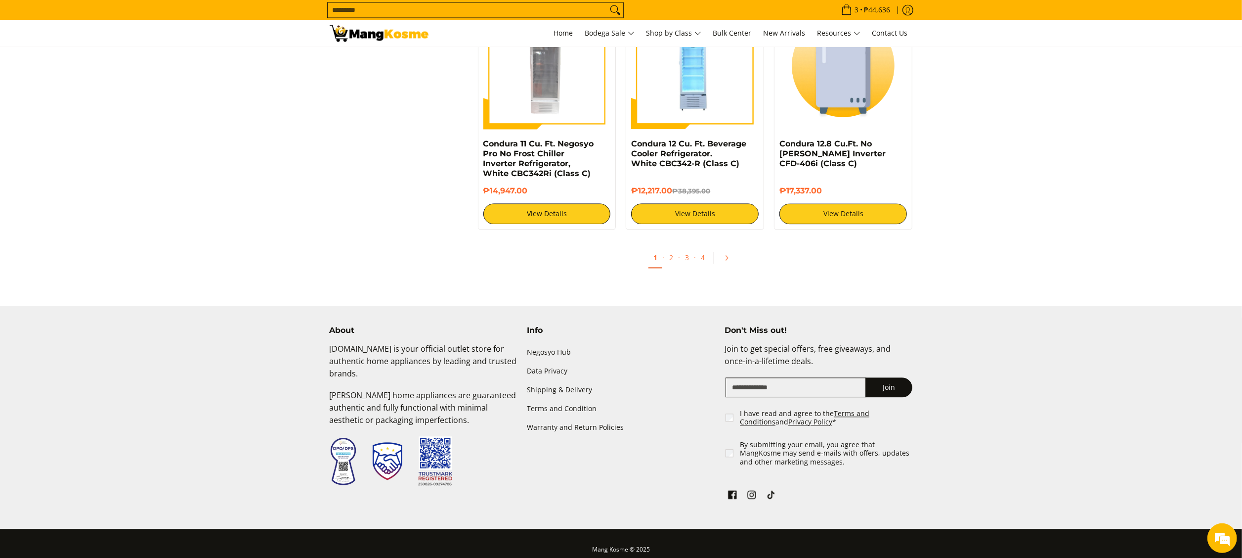
scroll to position [1976, 0]
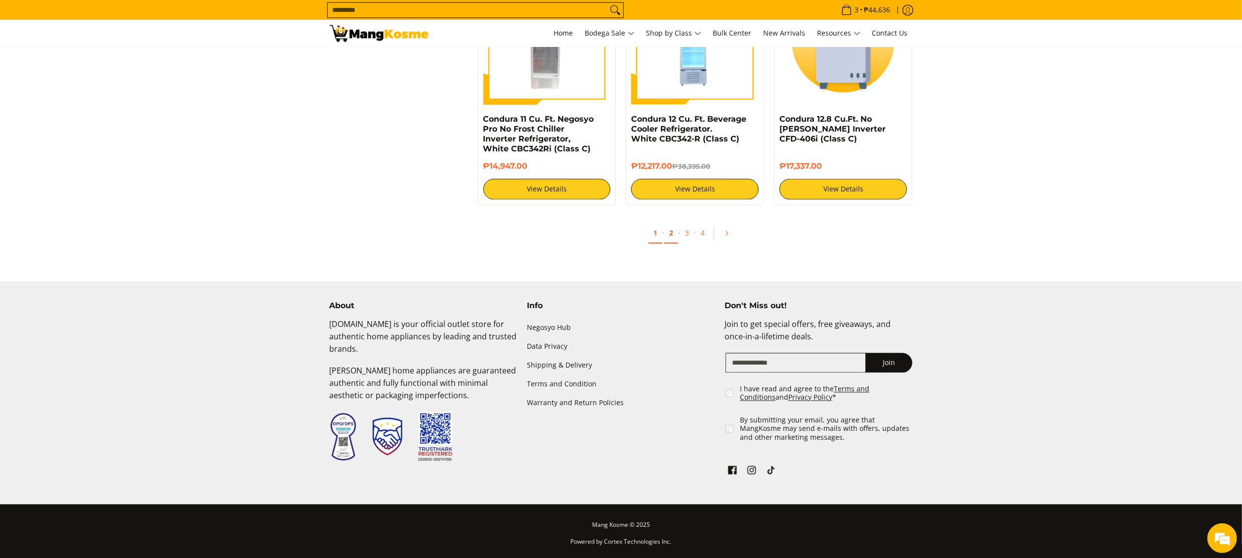
click at [667, 232] on link "2" at bounding box center [671, 233] width 14 height 20
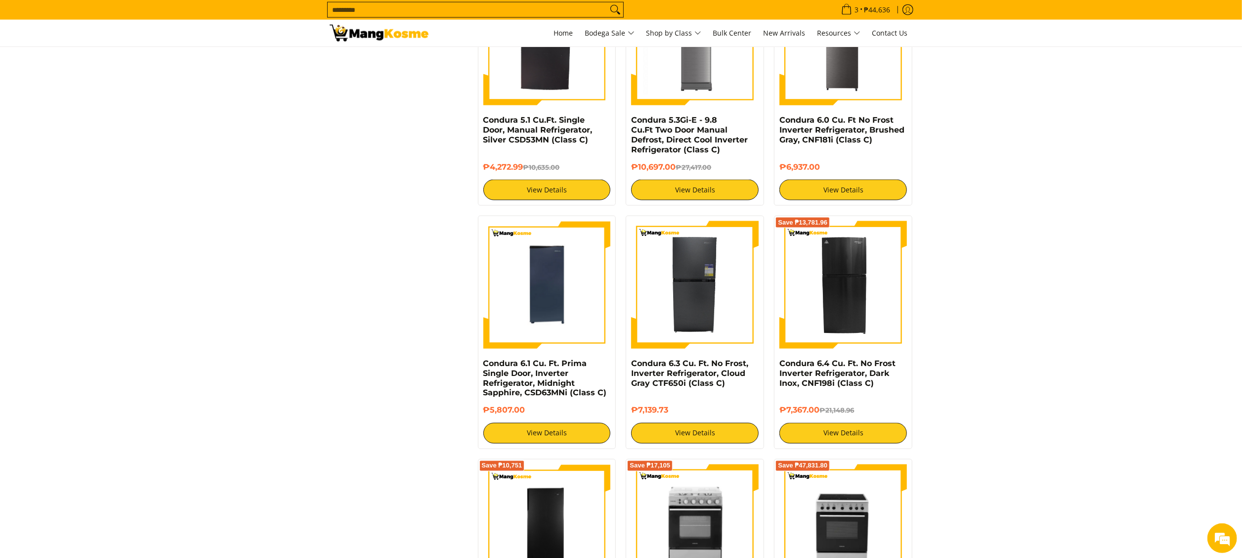
scroll to position [1582, 0]
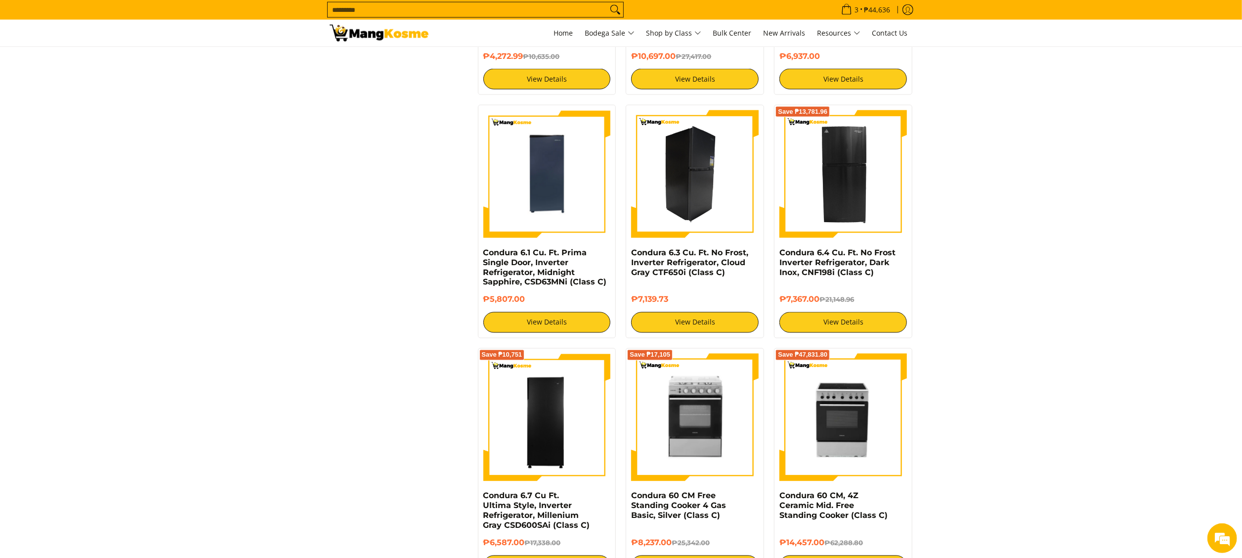
click at [687, 205] on img at bounding box center [695, 174] width 128 height 128
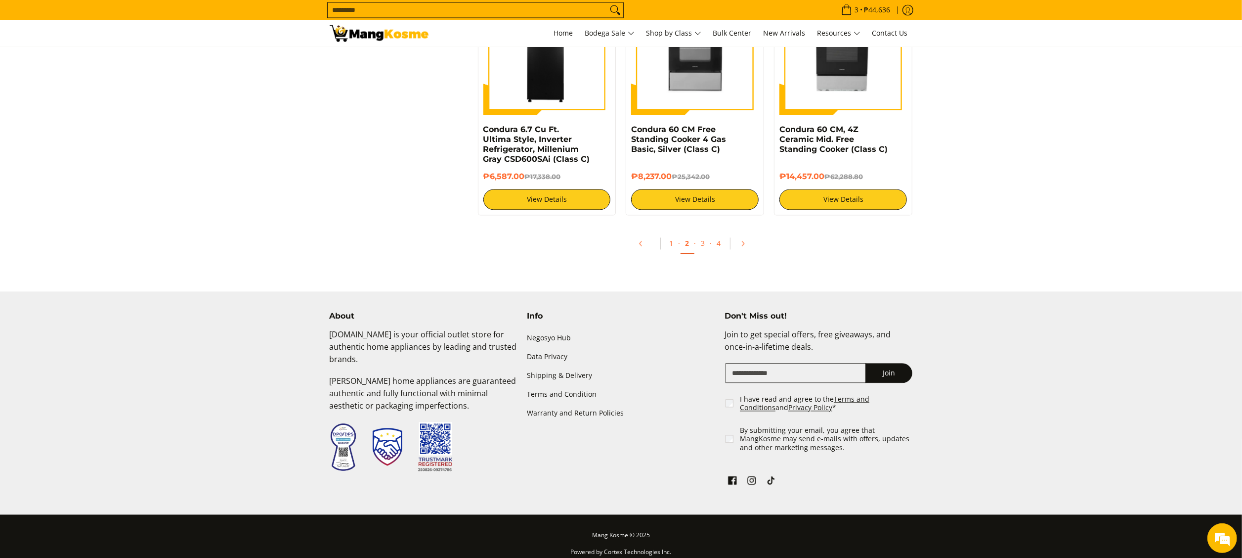
scroll to position [1967, 0]
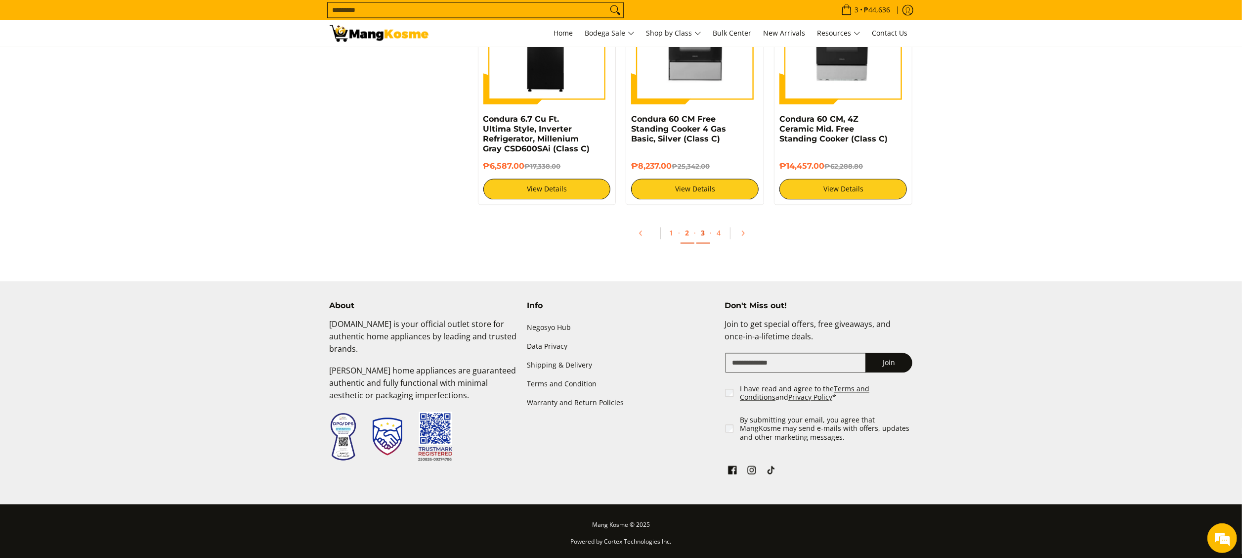
click at [700, 236] on link "3" at bounding box center [704, 233] width 14 height 20
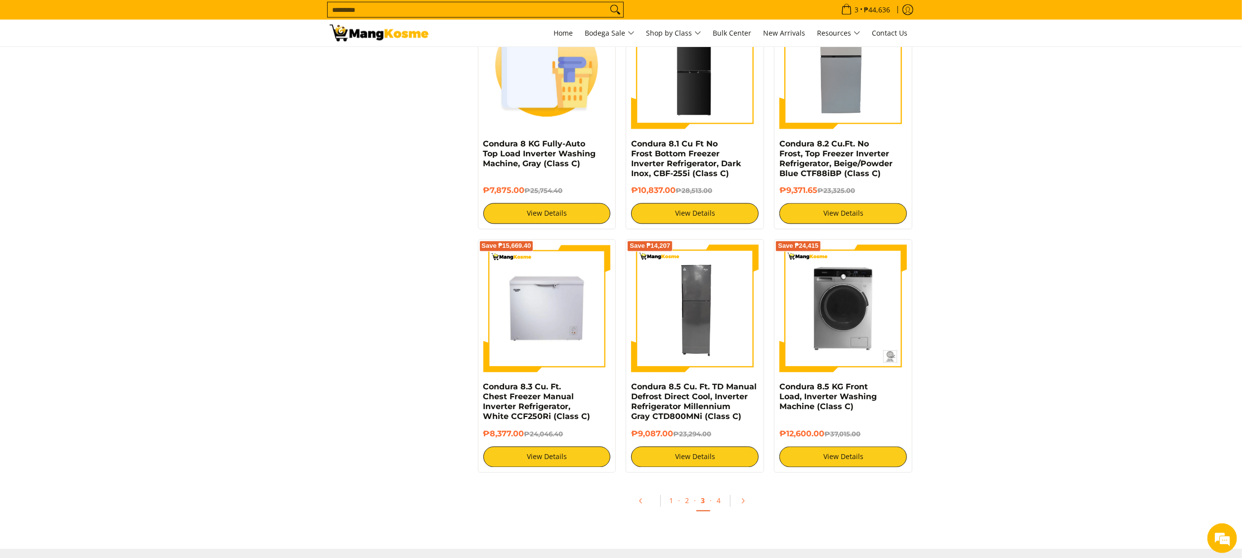
scroll to position [1957, 0]
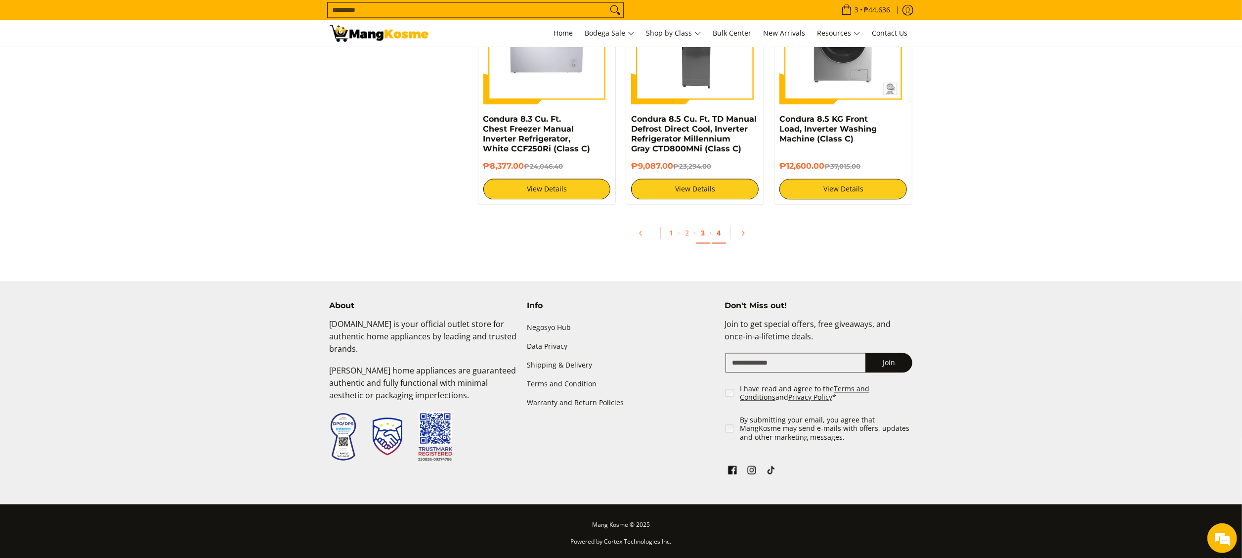
click at [716, 231] on link "4" at bounding box center [719, 233] width 14 height 20
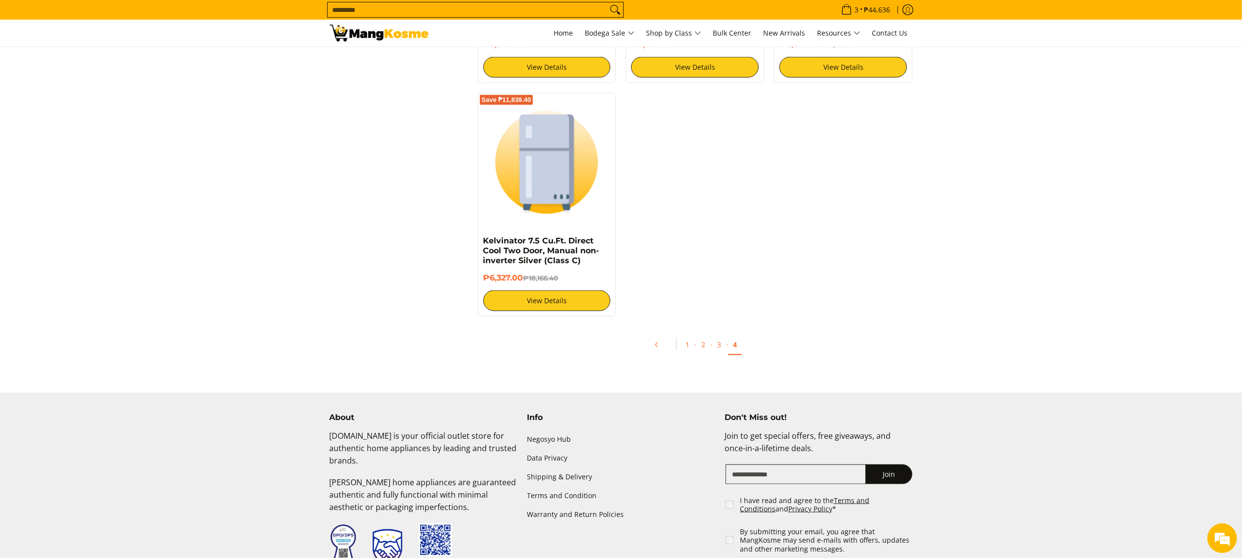
scroll to position [1215, 0]
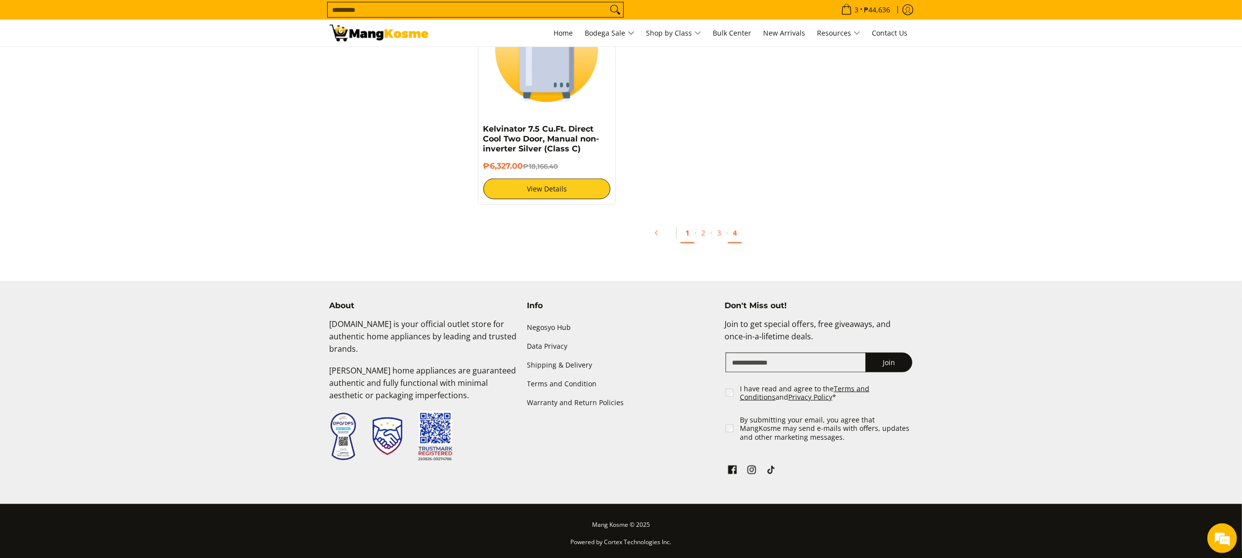
click at [691, 233] on link "1" at bounding box center [688, 233] width 14 height 20
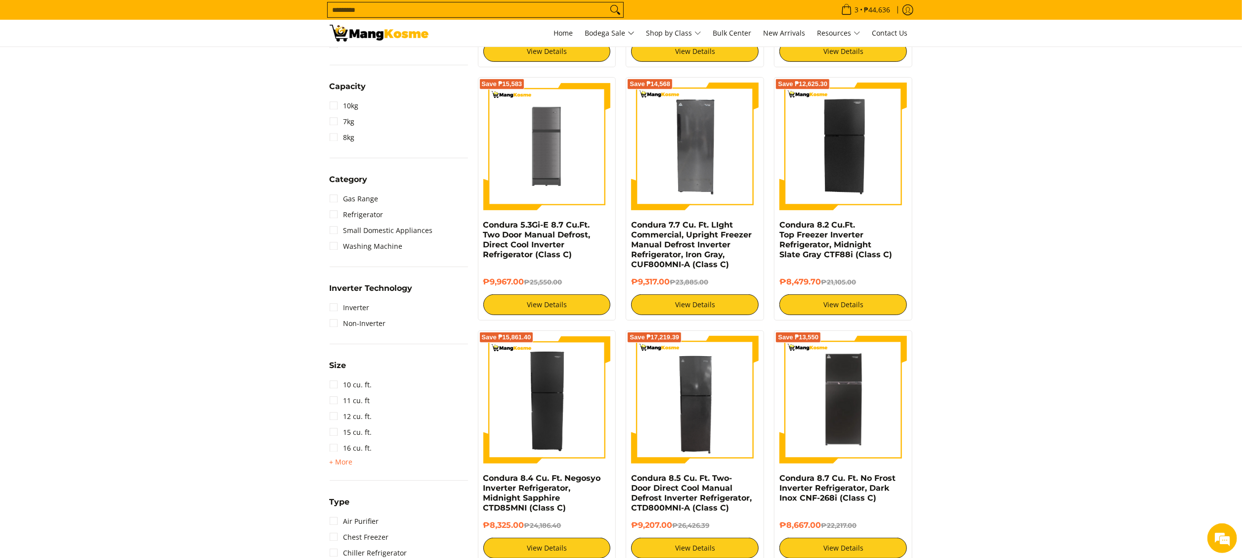
scroll to position [395, 0]
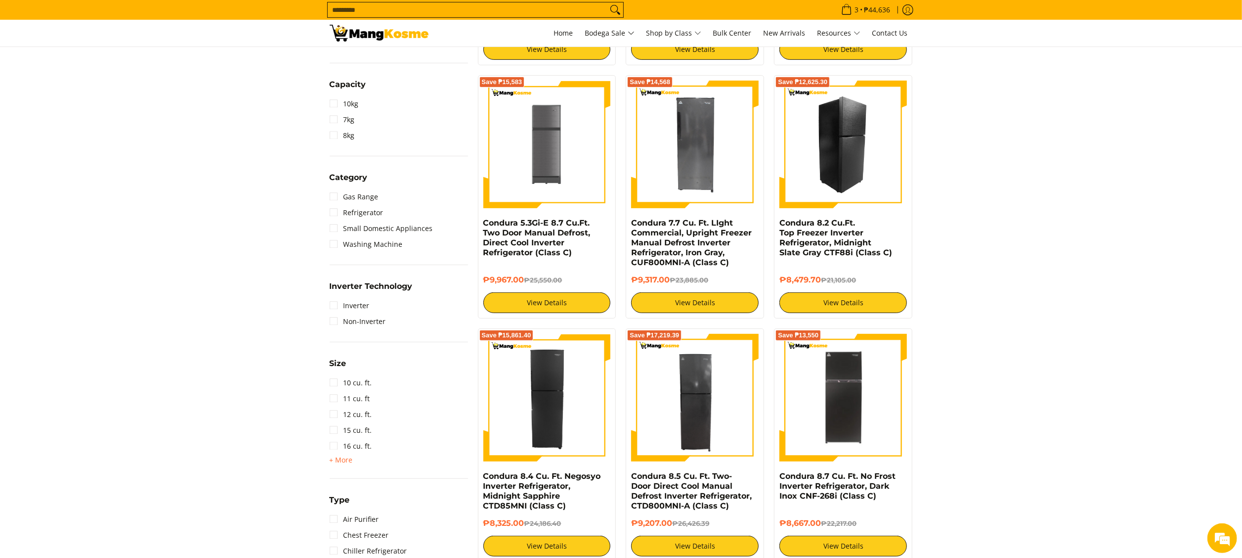
click at [857, 180] on img at bounding box center [844, 145] width 128 height 128
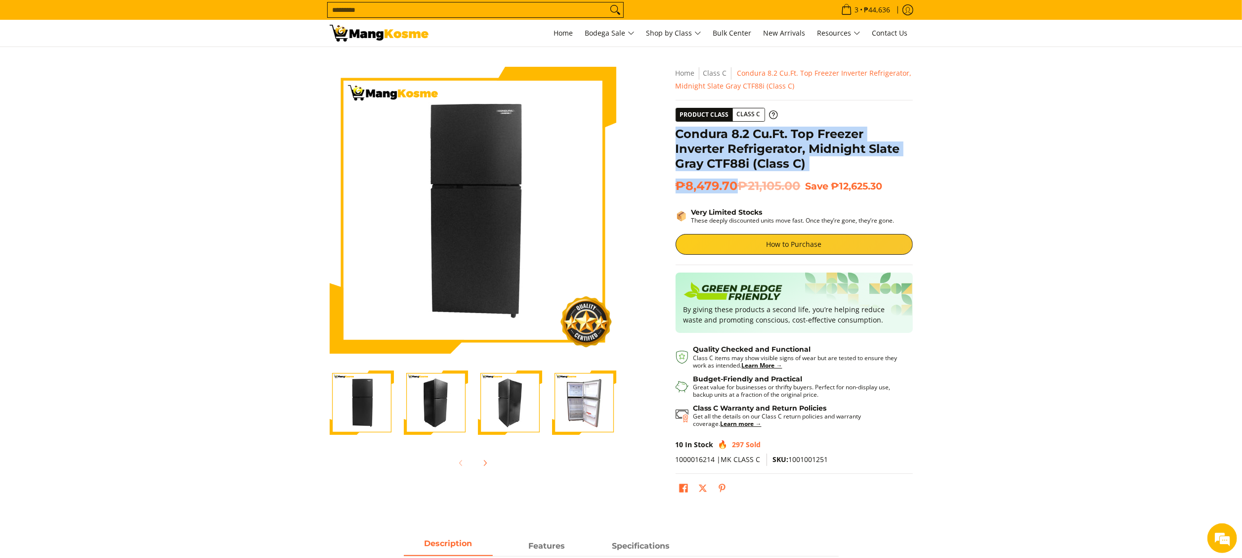
drag, startPoint x: 677, startPoint y: 135, endPoint x: 738, endPoint y: 182, distance: 77.1
click at [738, 182] on div "**********" at bounding box center [794, 287] width 237 height 440
copy div "Condura 8.2 Cu.Ft. Top Freezer Inverter Refrigerator, Midnight Slate Gray CTF88…"
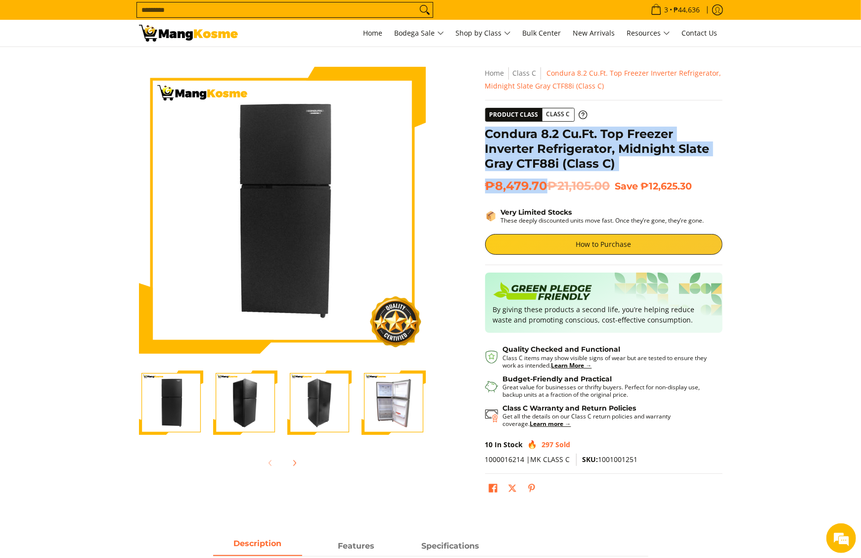
copy div "Condura 8.2 Cu.Ft. Top Freezer Inverter Refrigerator, Midnight Slate Gray CTF88…"
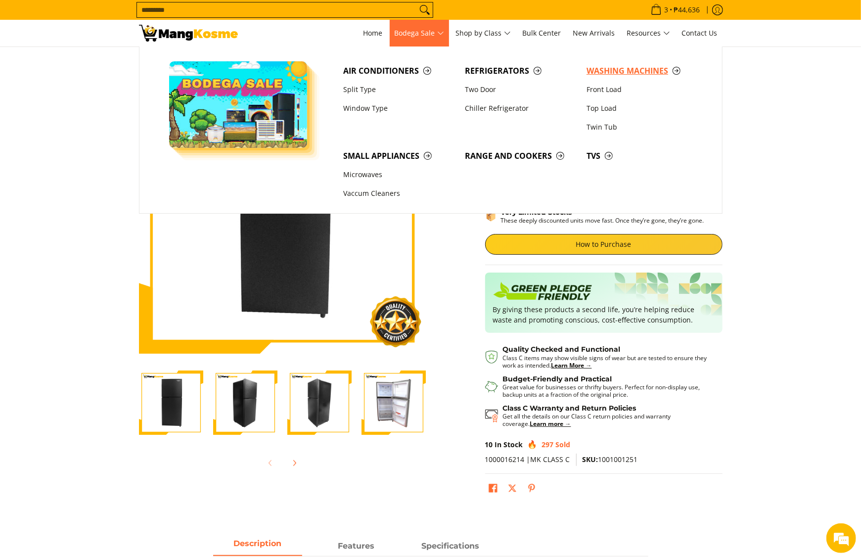
click at [584, 76] on link "Washing Machines" at bounding box center [642, 70] width 122 height 19
click at [472, 64] on link "Refrigerators" at bounding box center [521, 70] width 122 height 19
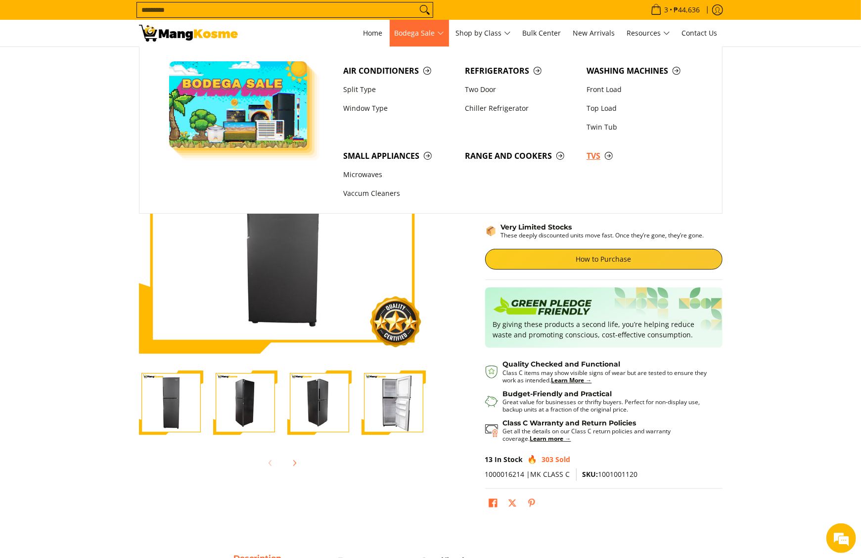
click at [589, 150] on span "TVs" at bounding box center [642, 156] width 112 height 12
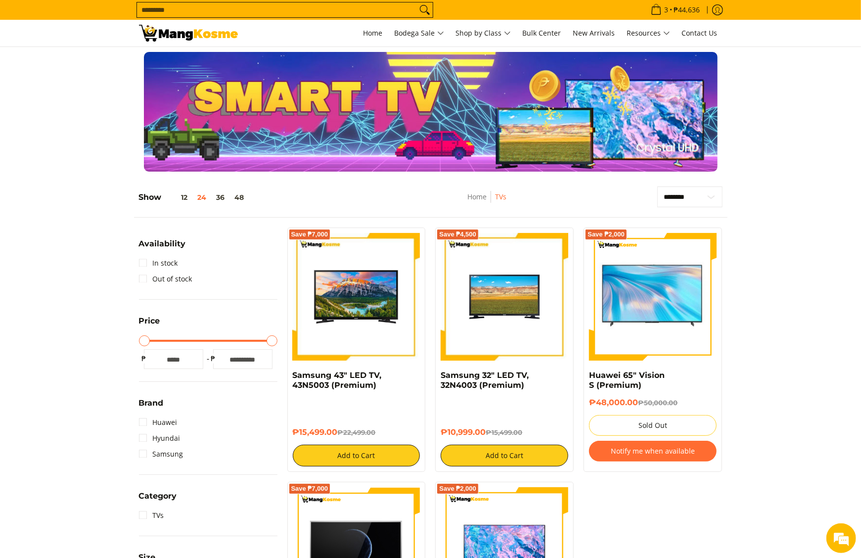
copy div "Samsung 43" LED TV, 43N5003 (Premium) ₱15,499.00"
drag, startPoint x: 285, startPoint y: 374, endPoint x: 340, endPoint y: 421, distance: 72.2
click at [340, 421] on div "Save ₱7,000 Samsung 43" LED TV, 43N5003 (Premium) ₱15,499.00 ₱22,499.00 Add to …" at bounding box center [356, 349] width 148 height 244
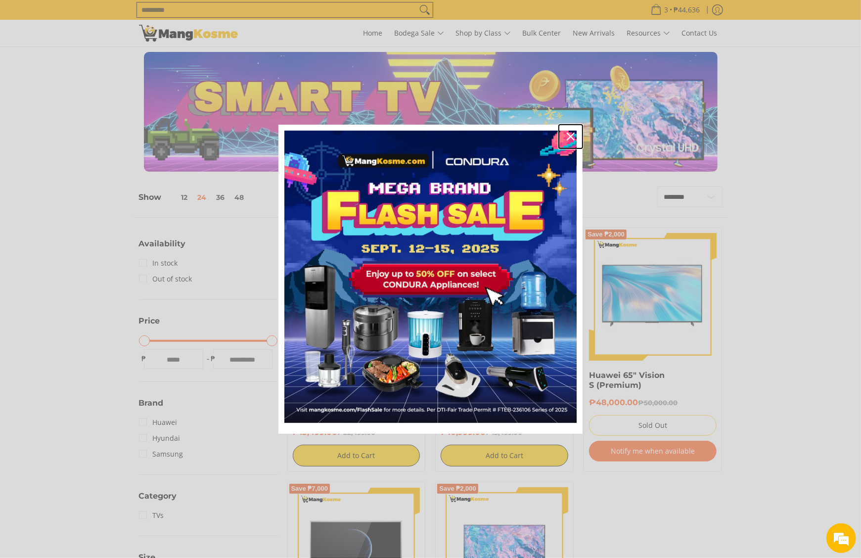
click icon "close icon"
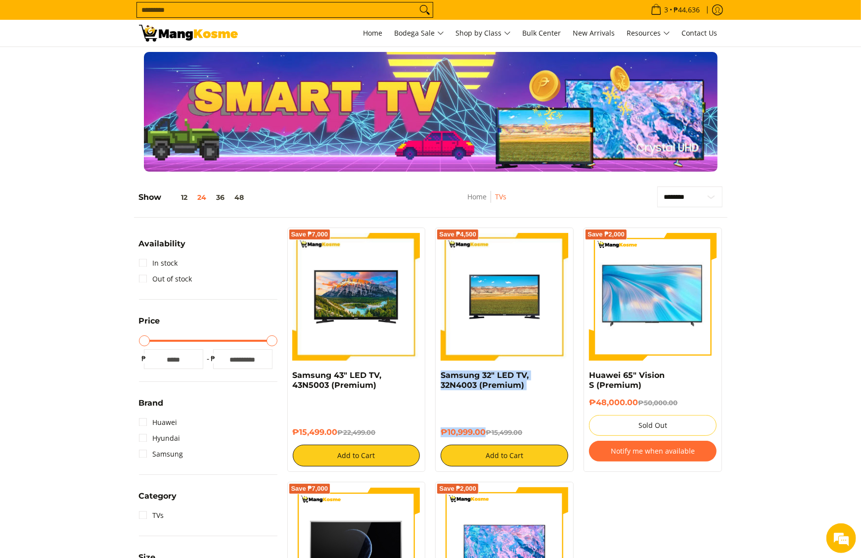
drag, startPoint x: 438, startPoint y: 376, endPoint x: 485, endPoint y: 435, distance: 75.6
click div "Save ₱4,500 Samsung 32" LED TV, 32N4003 (Premium) ₱10,999.00 ₱15,499.00 Add to …"
copy div "Samsung 32" LED TV, 32N4003 (Premium) ₱10,999.00"
click input "Search..."
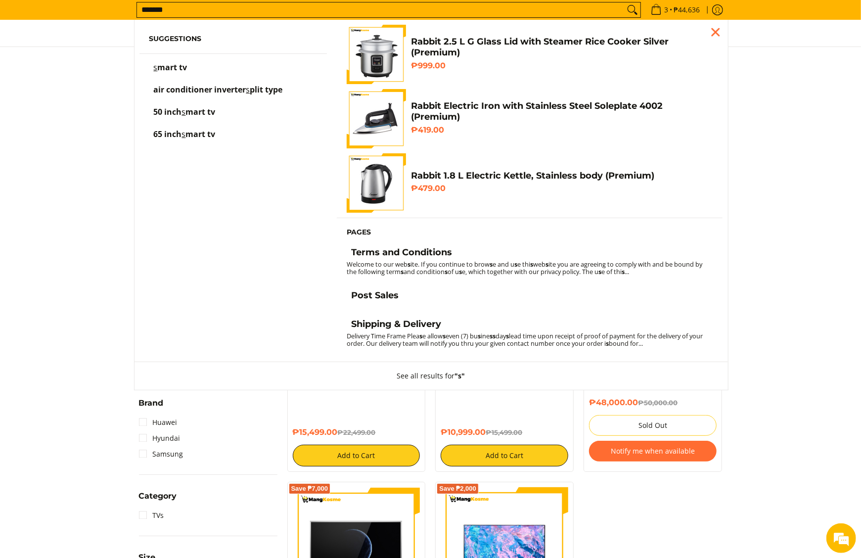
type input "*******"
click button "Search"
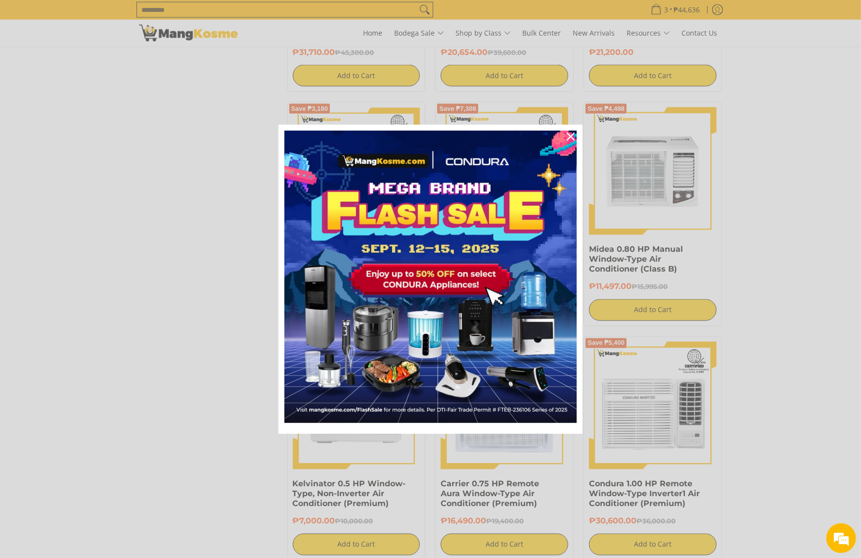
scroll to position [1186, 0]
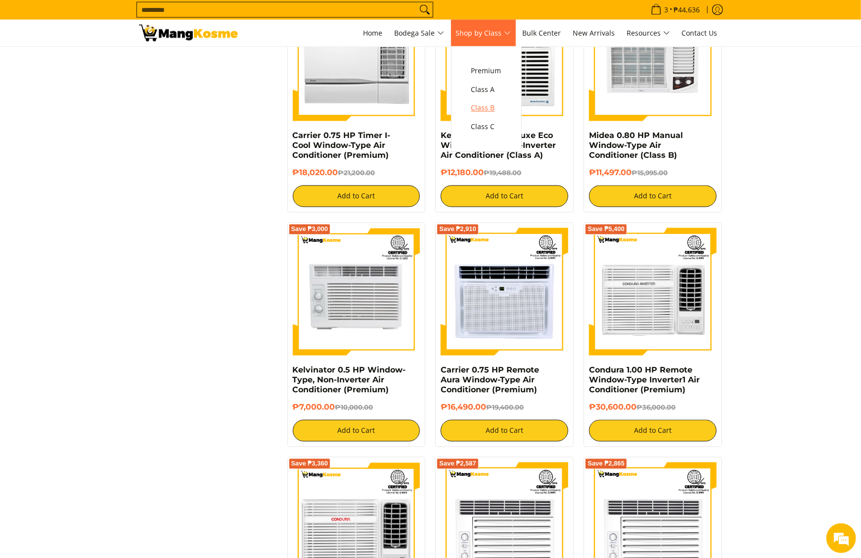
click at [503, 101] on link "Class B" at bounding box center [486, 108] width 40 height 19
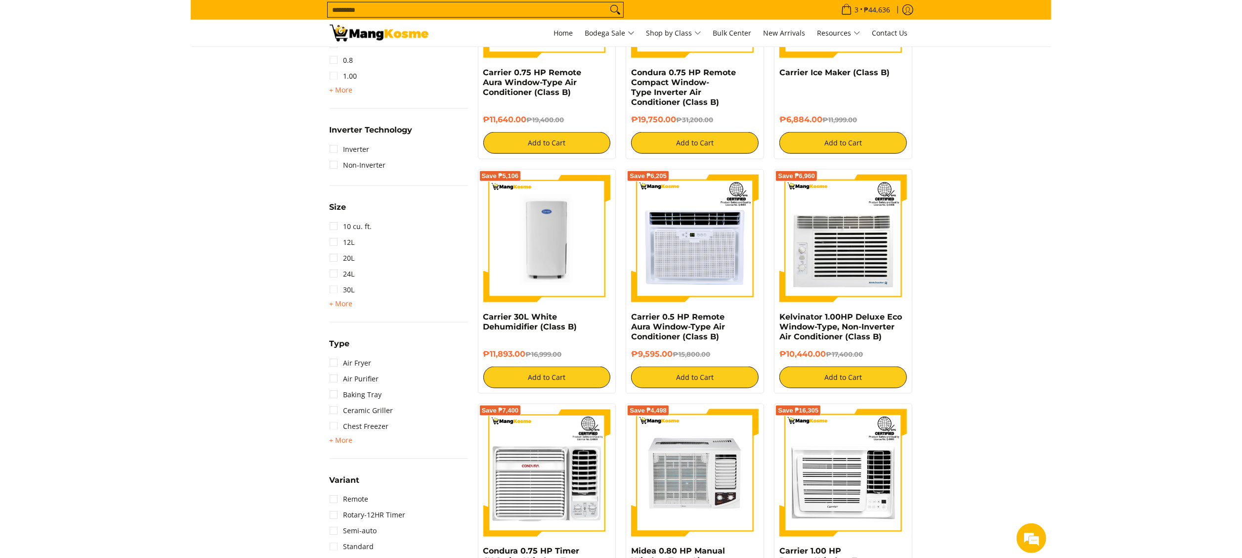
scroll to position [989, 0]
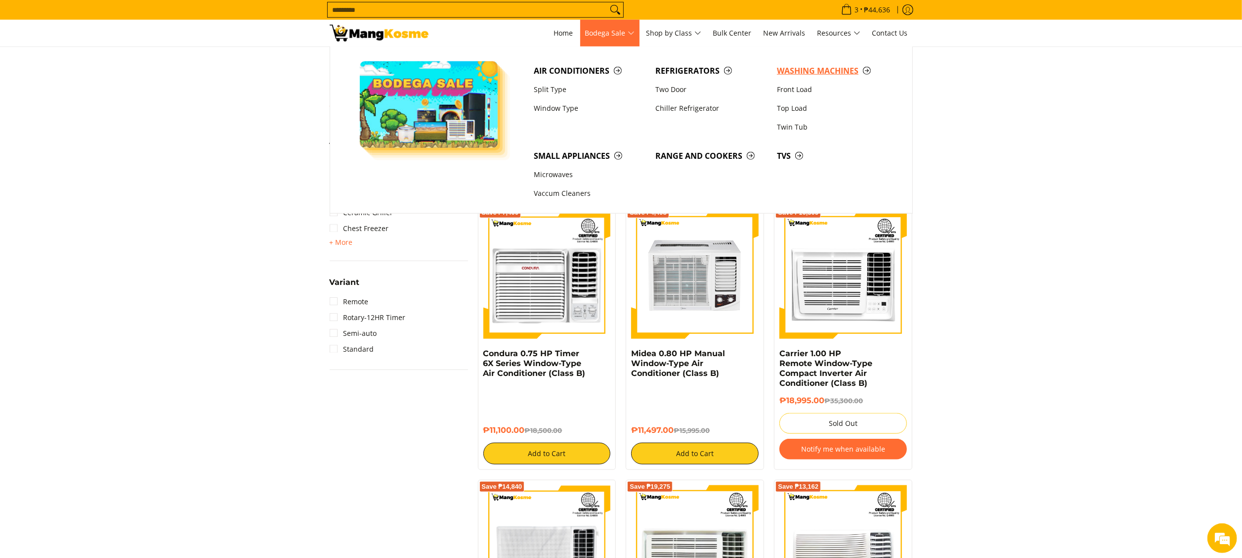
click at [797, 62] on link "Washing Machines" at bounding box center [833, 70] width 122 height 19
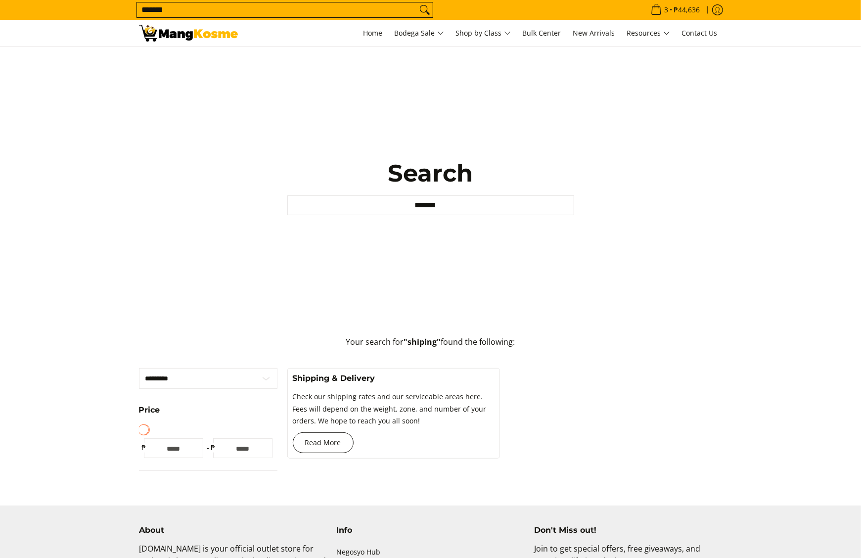
click at [336, 438] on link "Read More" at bounding box center [323, 442] width 61 height 21
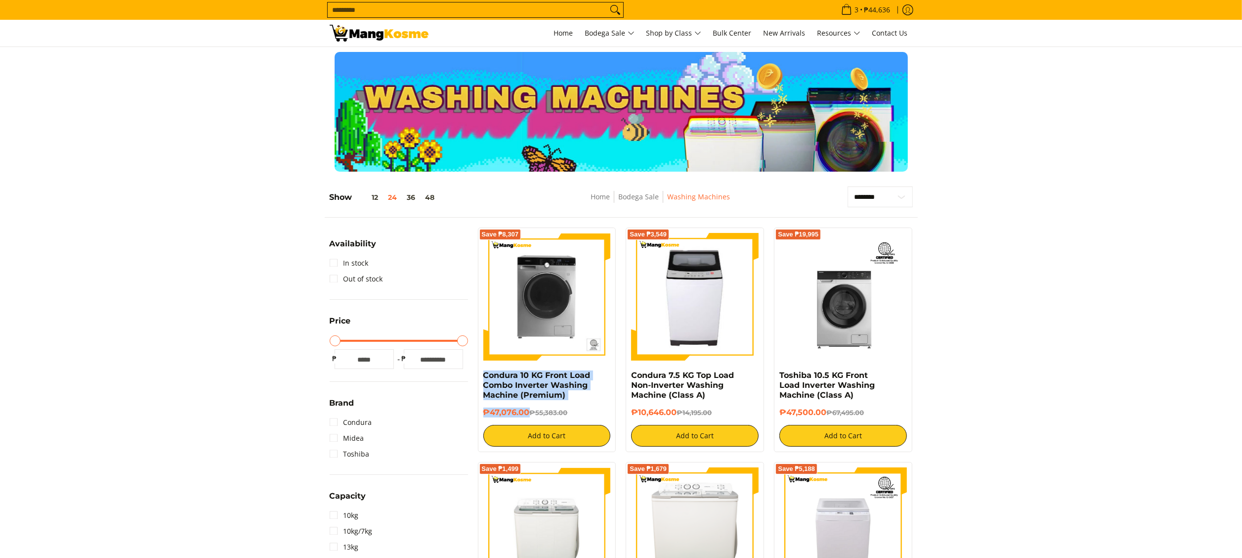
click at [528, 412] on div "Save ₱8,307 Condura 10 KG Front Load Combo Inverter Washing Machine (Premium) ₱…" at bounding box center [547, 339] width 138 height 224
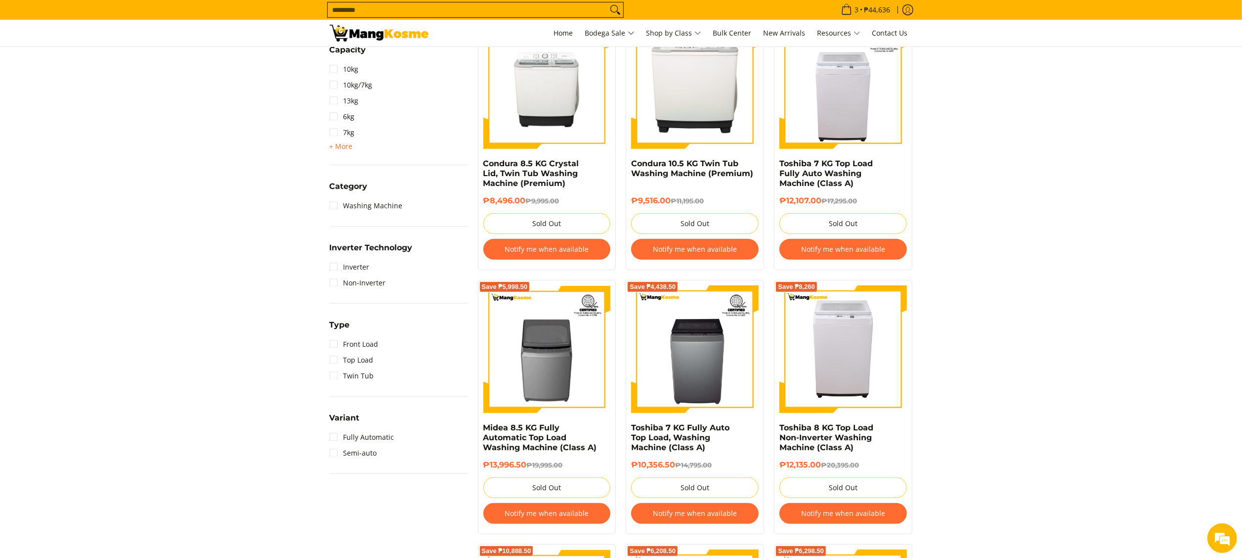
drag, startPoint x: 776, startPoint y: 376, endPoint x: 792, endPoint y: 388, distance: 19.8
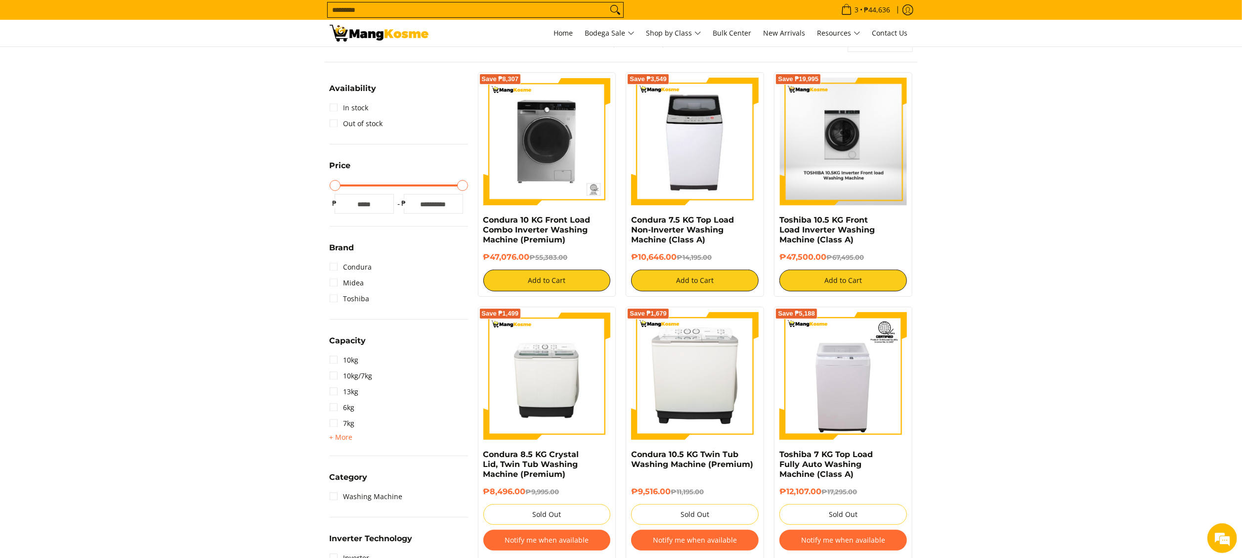
scroll to position [50, 0]
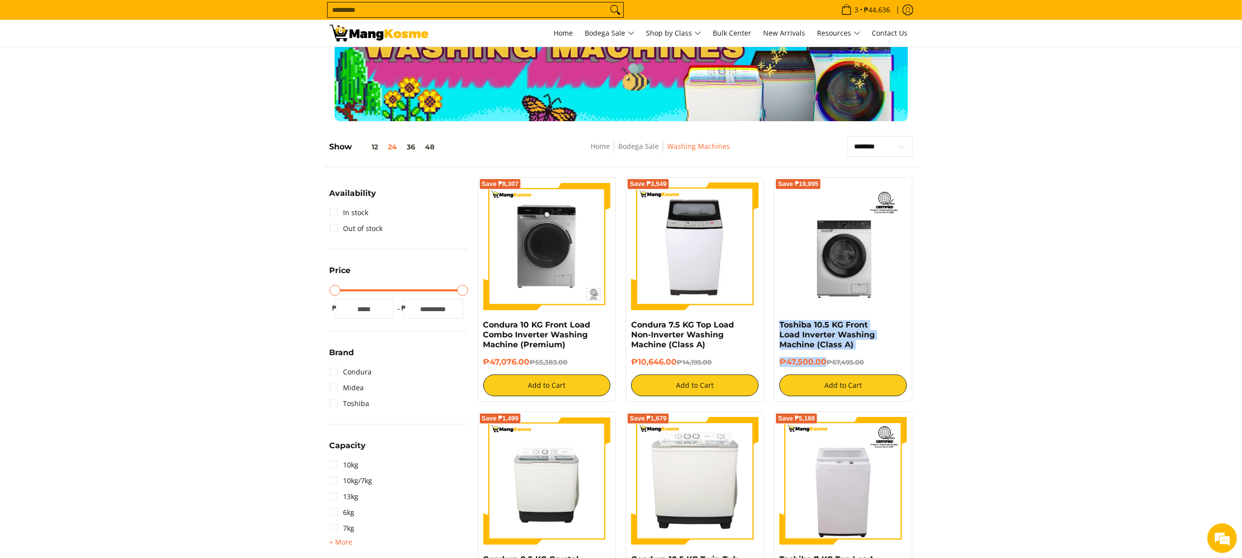
drag, startPoint x: 776, startPoint y: 326, endPoint x: 825, endPoint y: 359, distance: 58.4
click at [825, 359] on div "Save ₱19,995 Toshiba 10.5 KG Front Load Inverter Washing Machine (Class A) ₱47,…" at bounding box center [843, 289] width 138 height 224
copy div "Toshiba 10.5 KG Front Load Inverter Washing Machine (Class A) ₱47,500.00"
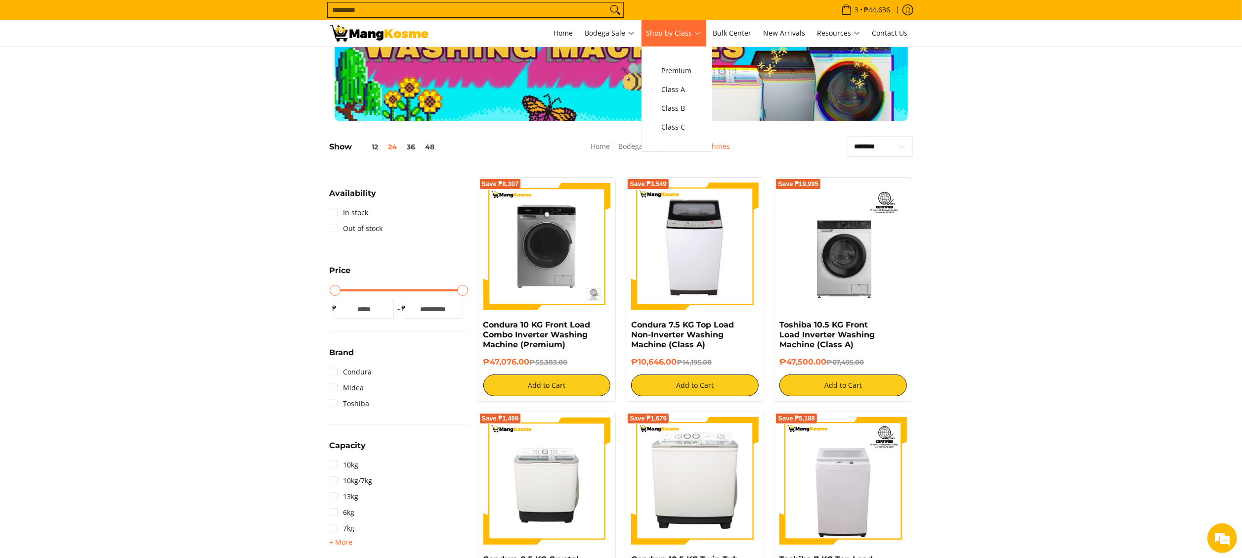
scroll to position [50, 0]
click at [677, 128] on span "Class C" at bounding box center [677, 127] width 30 height 12
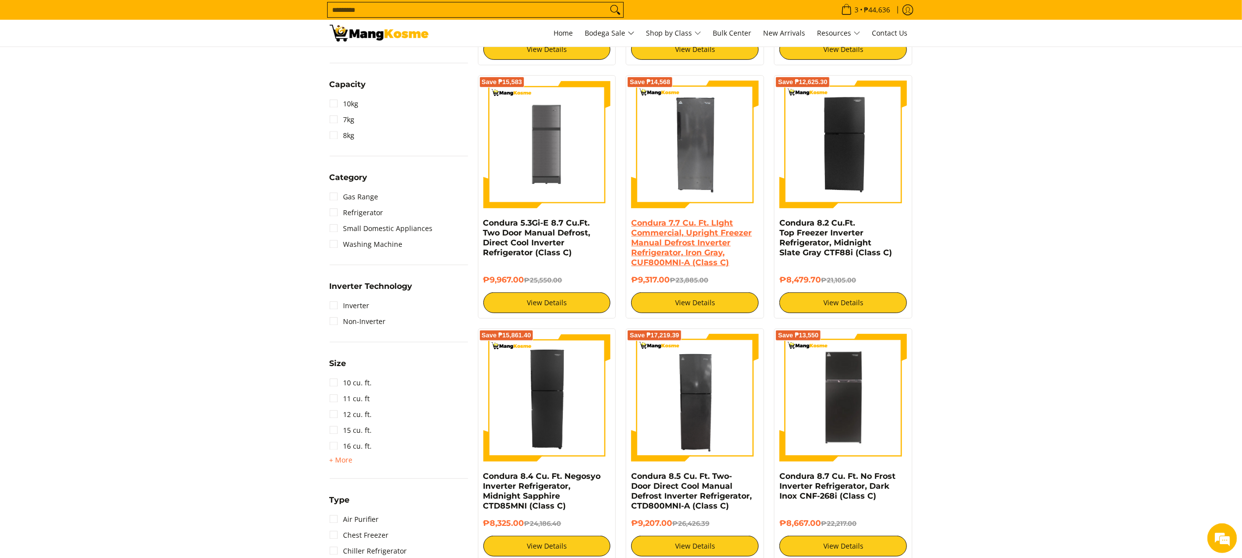
click at [673, 220] on link "Condura 7.7 Cu. Ft. LIght Commercial, Upright Freezer Manual Defrost Inverter R…" at bounding box center [691, 242] width 121 height 49
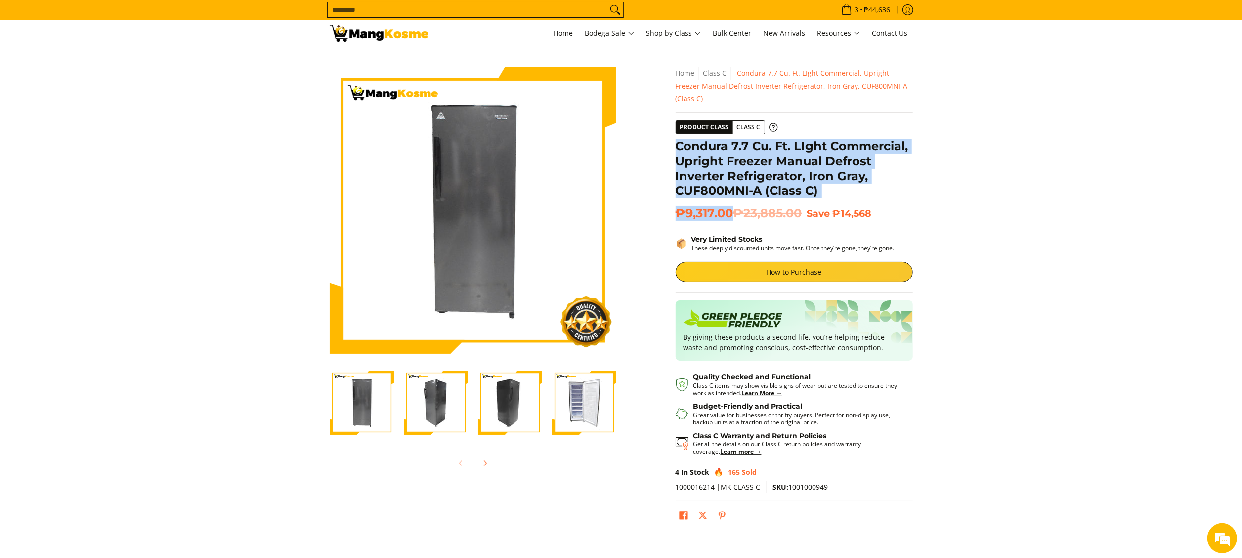
drag, startPoint x: 677, startPoint y: 137, endPoint x: 731, endPoint y: 198, distance: 80.9
click at [731, 198] on div "**********" at bounding box center [794, 301] width 237 height 468
copy div "Condura 7.7 Cu. Ft. LIght Commercial, Upright Freezer Manual Defrost Inverter R…"
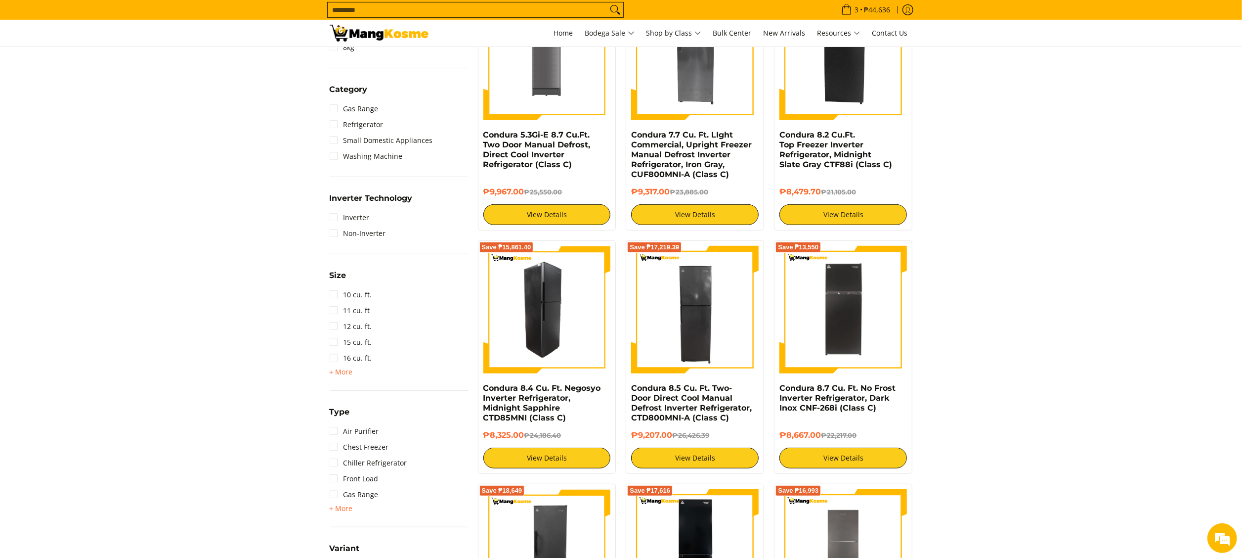
scroll to position [494, 0]
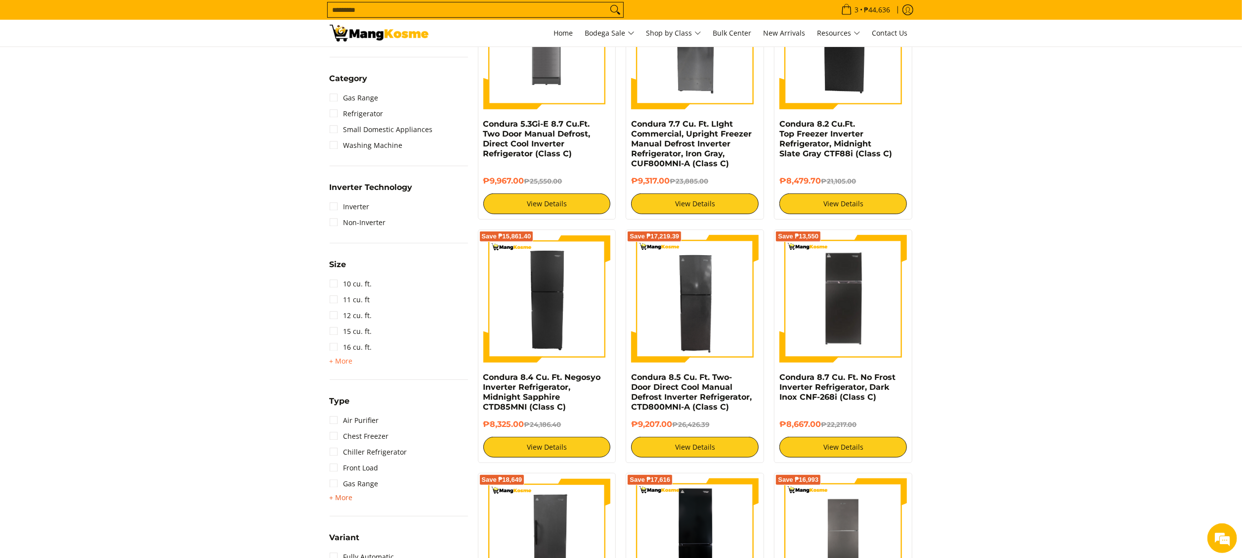
click at [350, 491] on span "+ More - Less" at bounding box center [341, 497] width 23 height 12
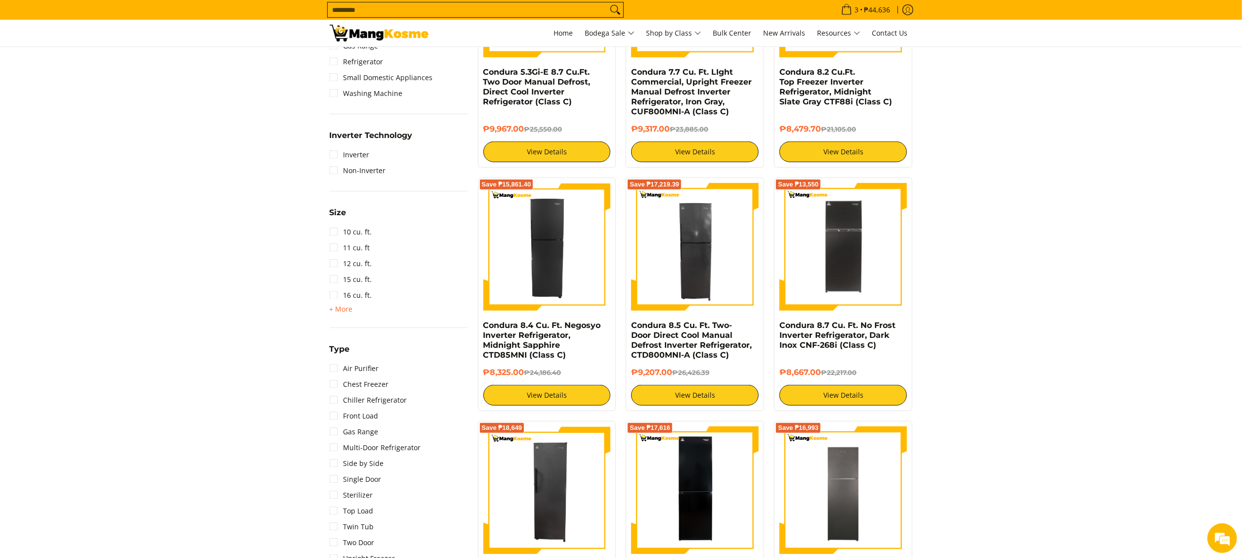
scroll to position [692, 0]
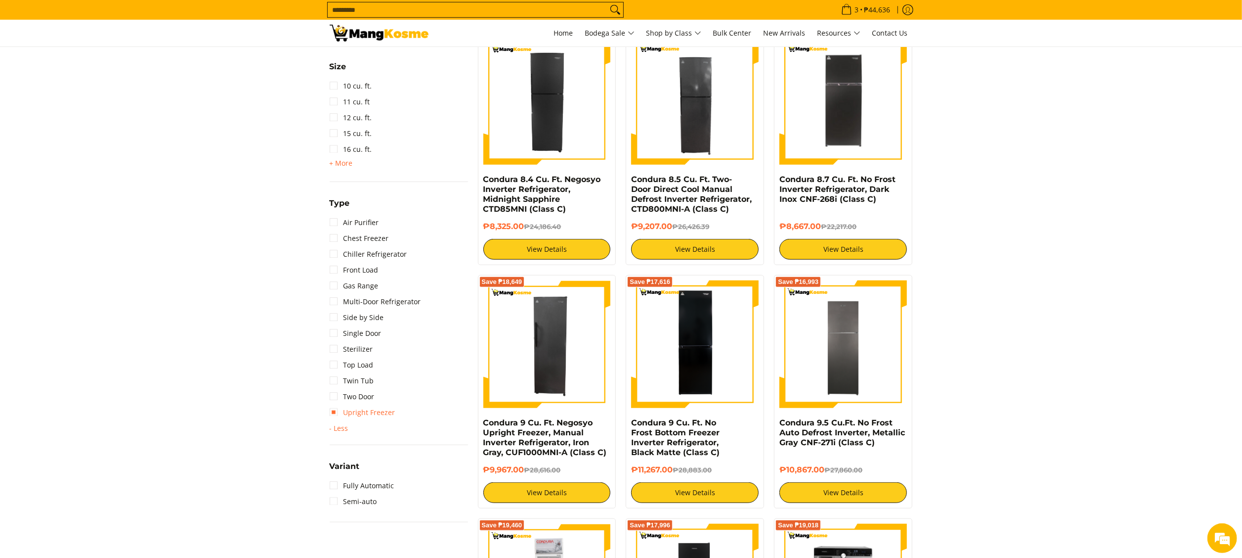
click at [376, 411] on link "Upright Freezer" at bounding box center [363, 412] width 66 height 16
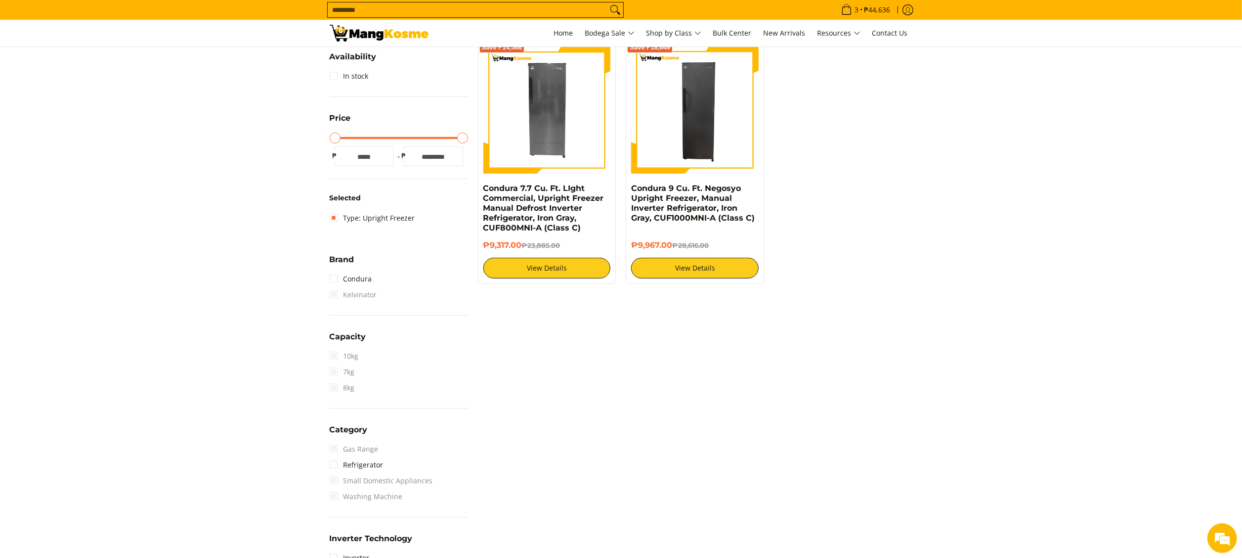
scroll to position [139, 0]
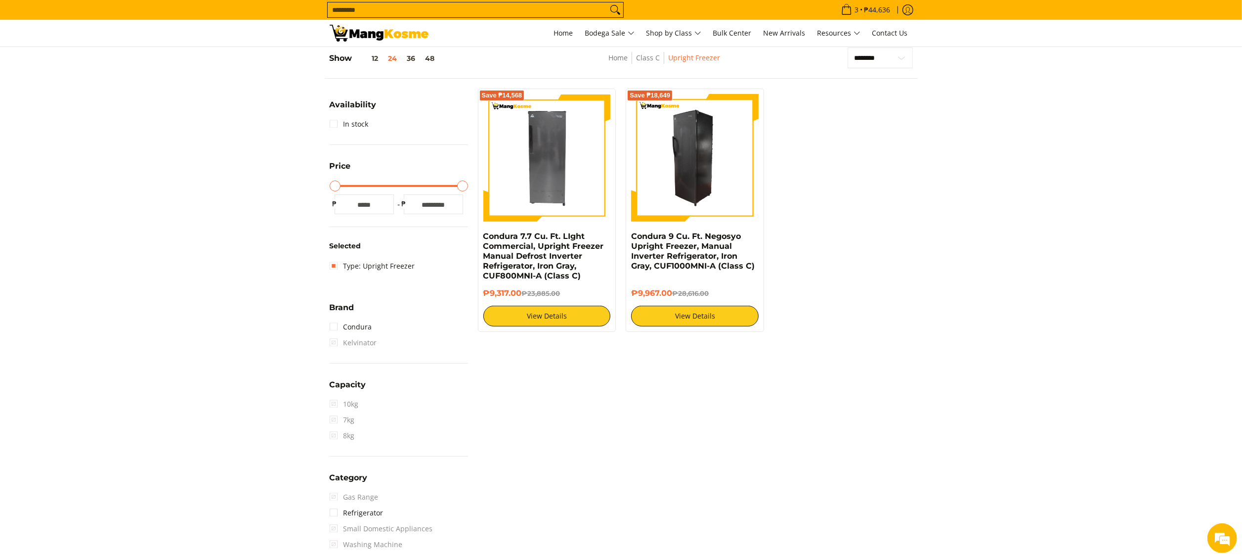
click at [699, 164] on img at bounding box center [695, 158] width 128 height 128
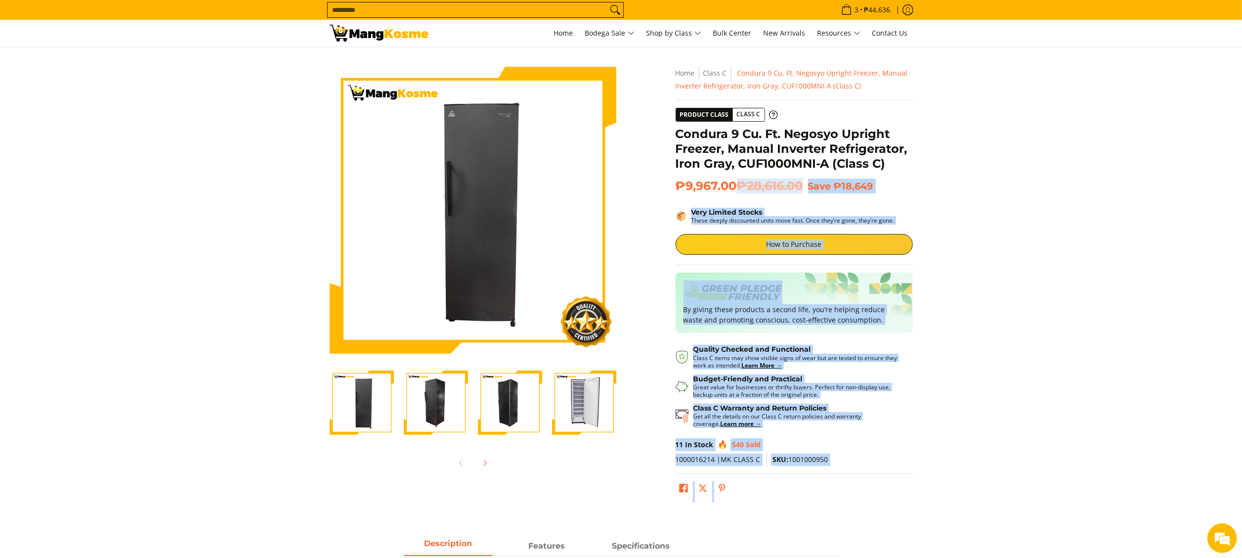
drag, startPoint x: 664, startPoint y: 129, endPoint x: 734, endPoint y: 180, distance: 86.2
click at [734, 180] on div "Skip to Main Content Enable zoom Disable zoom Enable zoom Disable zoom Enable z…" at bounding box center [621, 289] width 593 height 445
click at [667, 153] on div "Skip to Main Content Enable zoom Disable zoom Enable zoom Disable zoom Enable z…" at bounding box center [621, 289] width 593 height 445
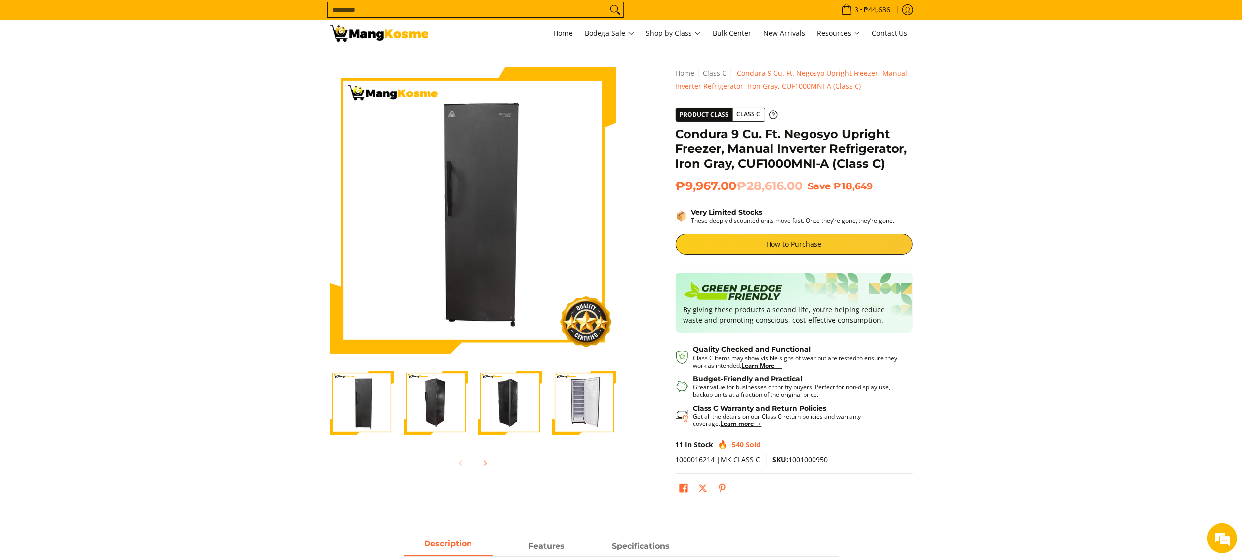
click at [677, 133] on h1 "Condura 9 Cu. Ft. Negosyo Upright Freezer, Manual Inverter Refrigerator, Iron G…" at bounding box center [794, 149] width 237 height 44
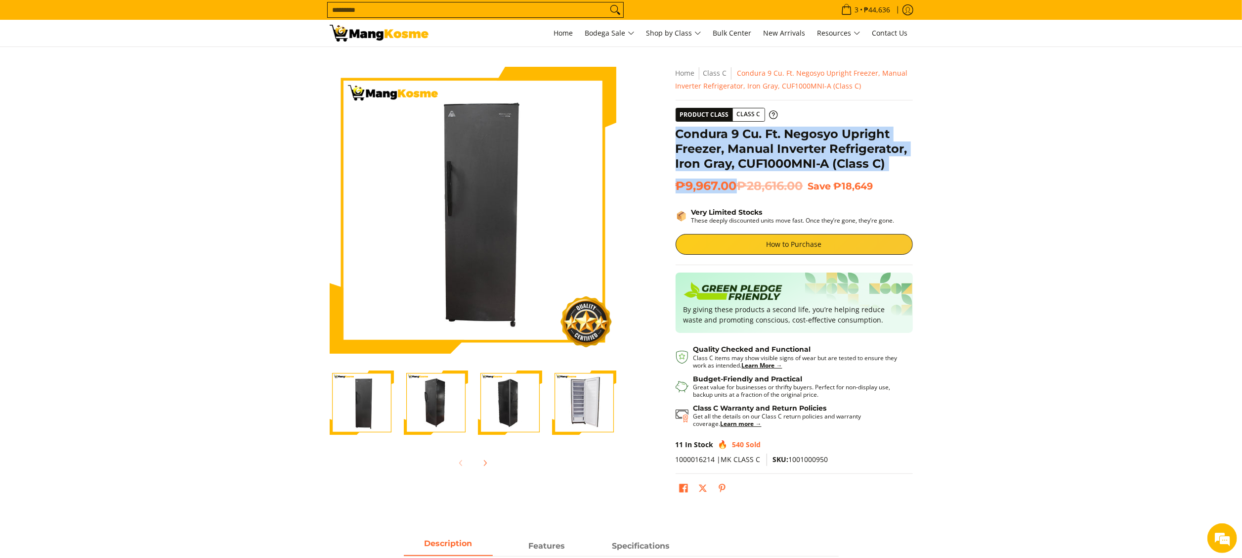
drag, startPoint x: 677, startPoint y: 131, endPoint x: 715, endPoint y: 173, distance: 56.7
click at [735, 181] on div "**********" at bounding box center [794, 287] width 237 height 440
copy div "Condura 9 Cu. Ft. Negosyo Upright Freezer, Manual Inverter Refrigerator, Iron G…"
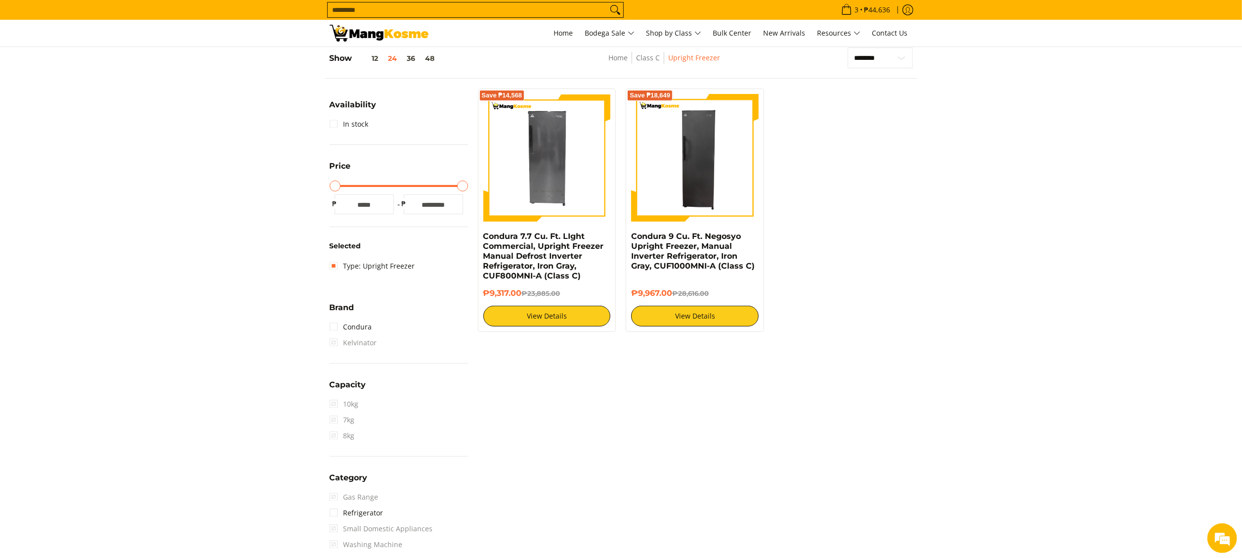
click at [894, 268] on div "Save ₱14,568 Condura 7.7 Cu. Ft. LIght Commercial, Upright Freezer Manual Defro…" at bounding box center [695, 214] width 445 height 253
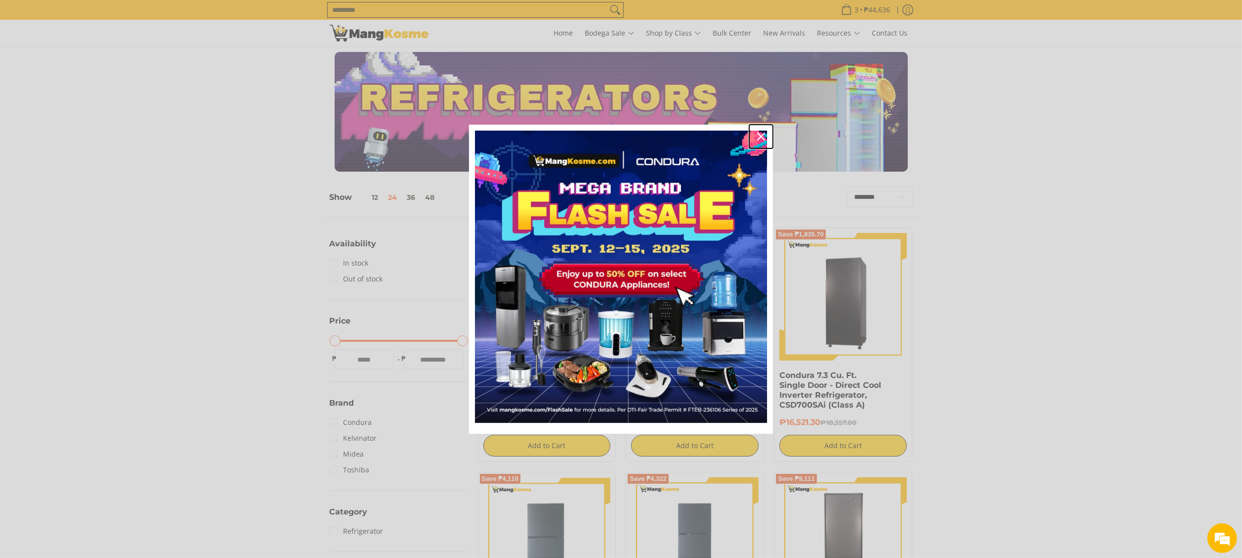
click at [762, 140] on div "Close" at bounding box center [761, 137] width 16 height 16
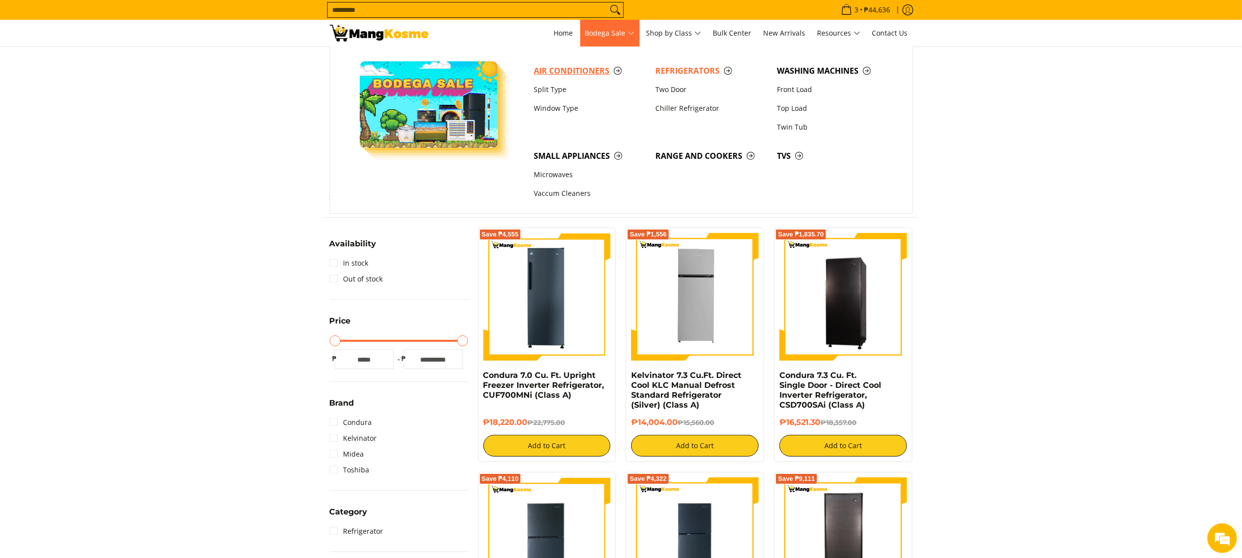
click at [577, 67] on span "Air Conditioners" at bounding box center [590, 71] width 112 height 12
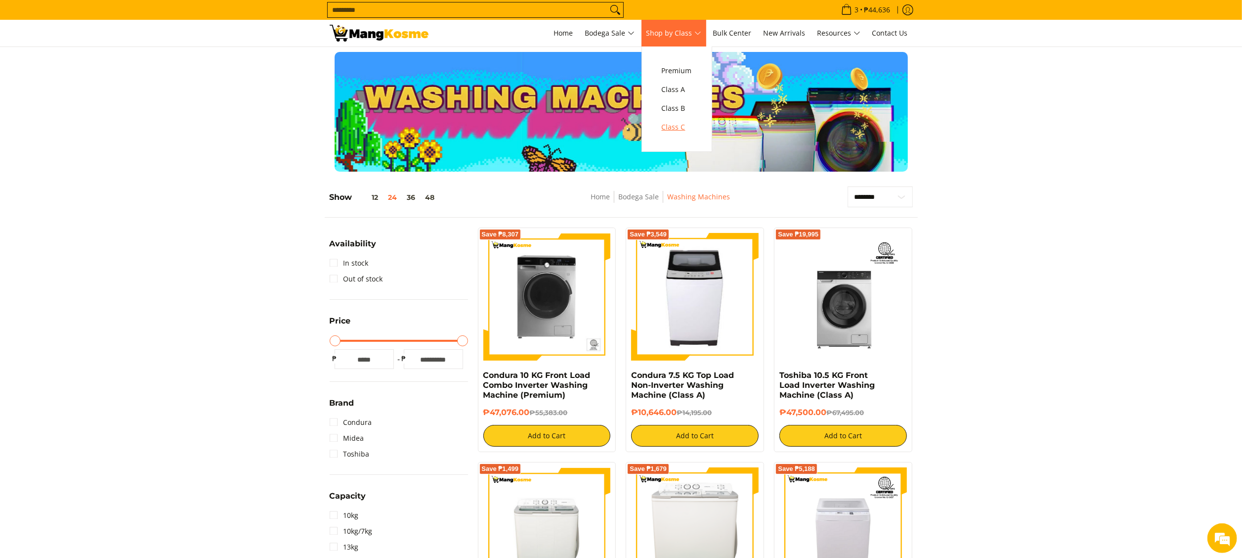
click at [669, 131] on span "Class C" at bounding box center [677, 127] width 30 height 12
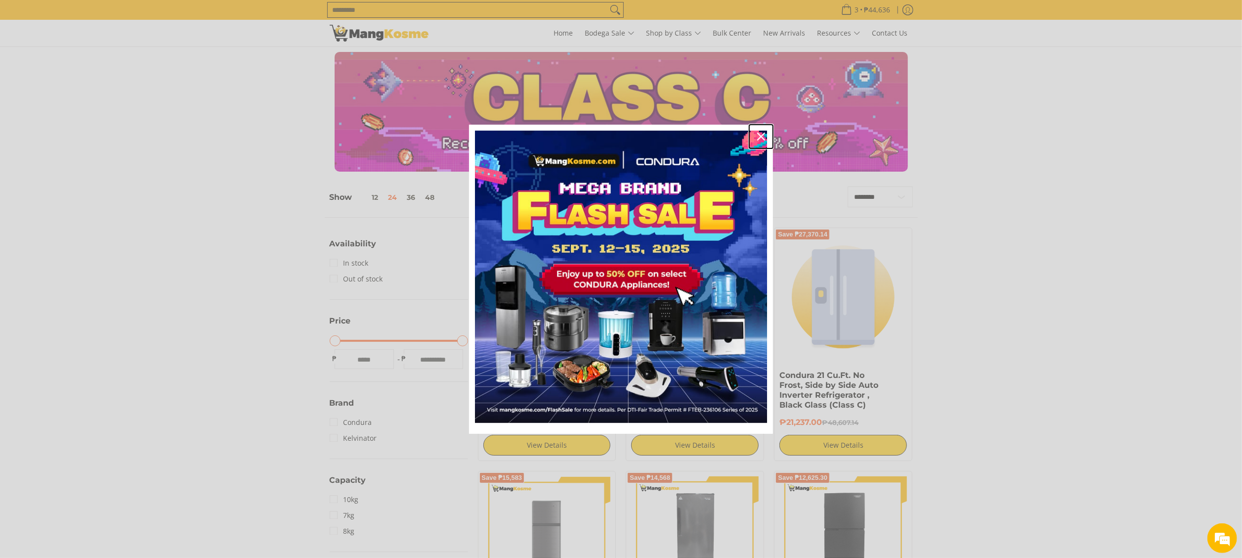
click at [756, 132] on div "Close" at bounding box center [761, 137] width 16 height 16
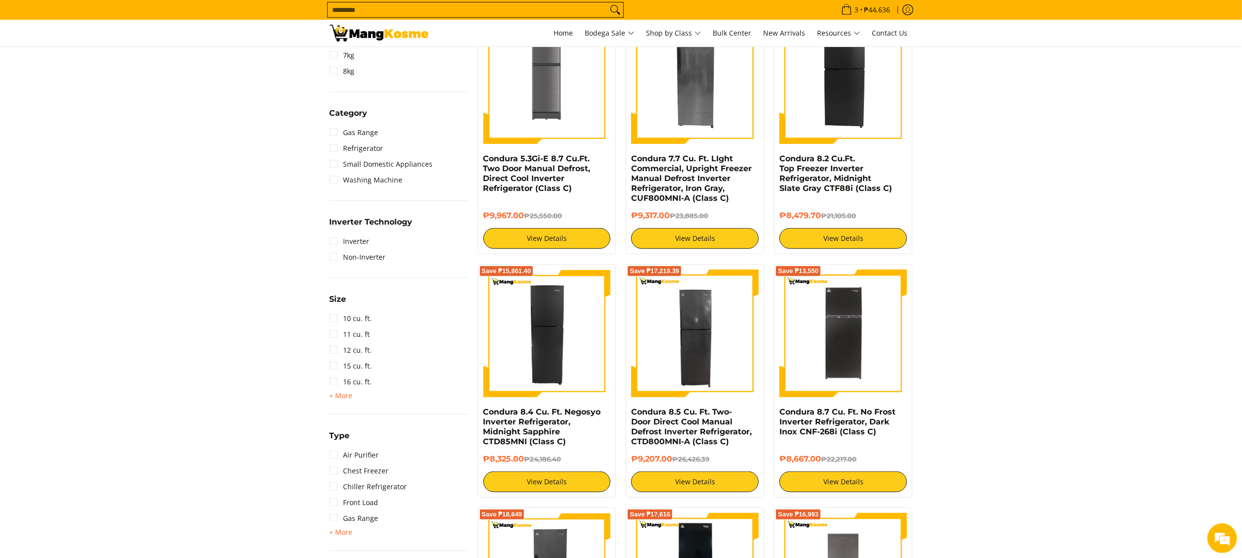
scroll to position [692, 0]
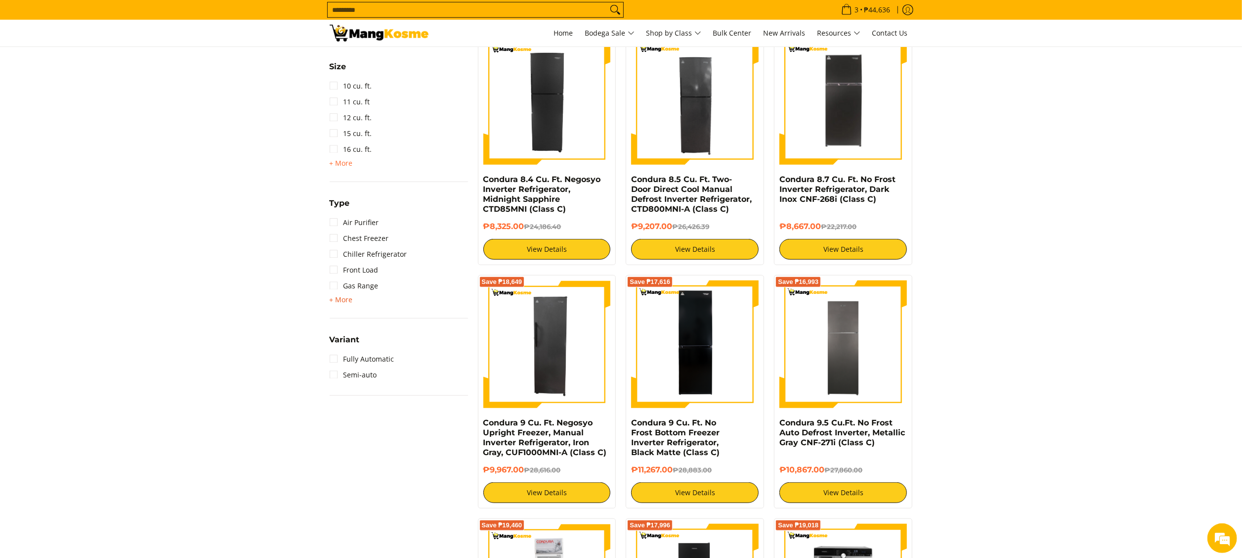
click at [341, 297] on span "+ More" at bounding box center [341, 300] width 23 height 8
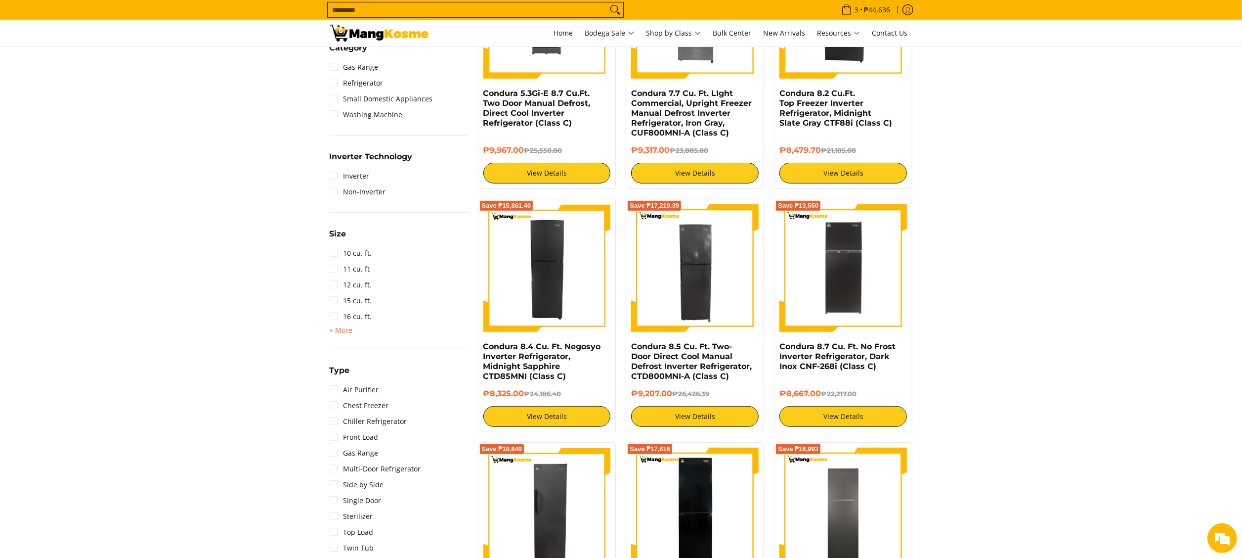
scroll to position [494, 0]
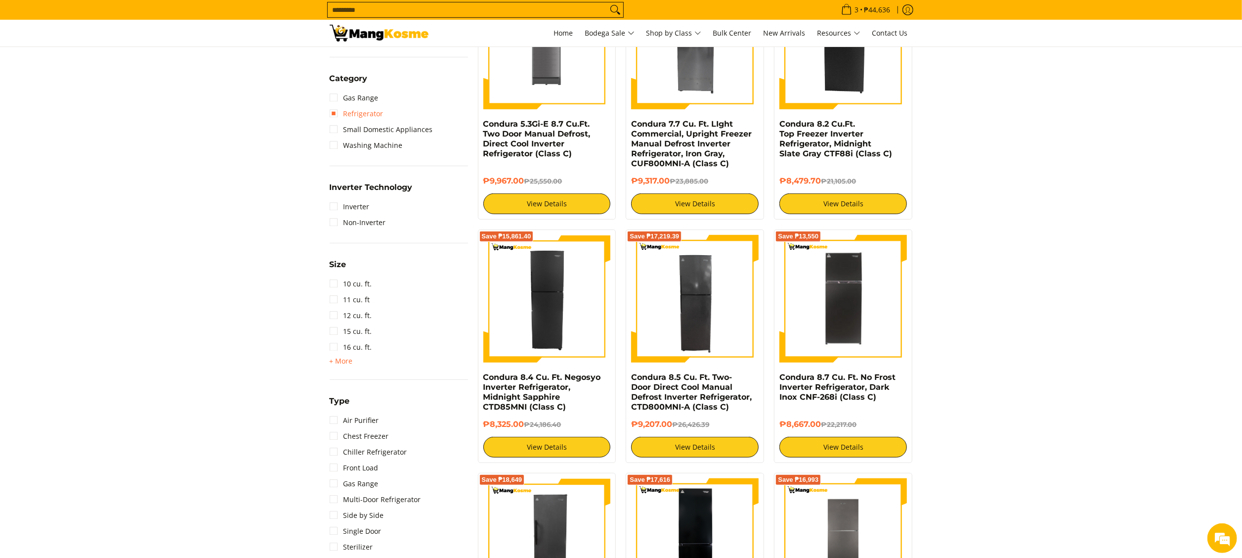
click at [378, 109] on link "Refrigerator" at bounding box center [357, 114] width 54 height 16
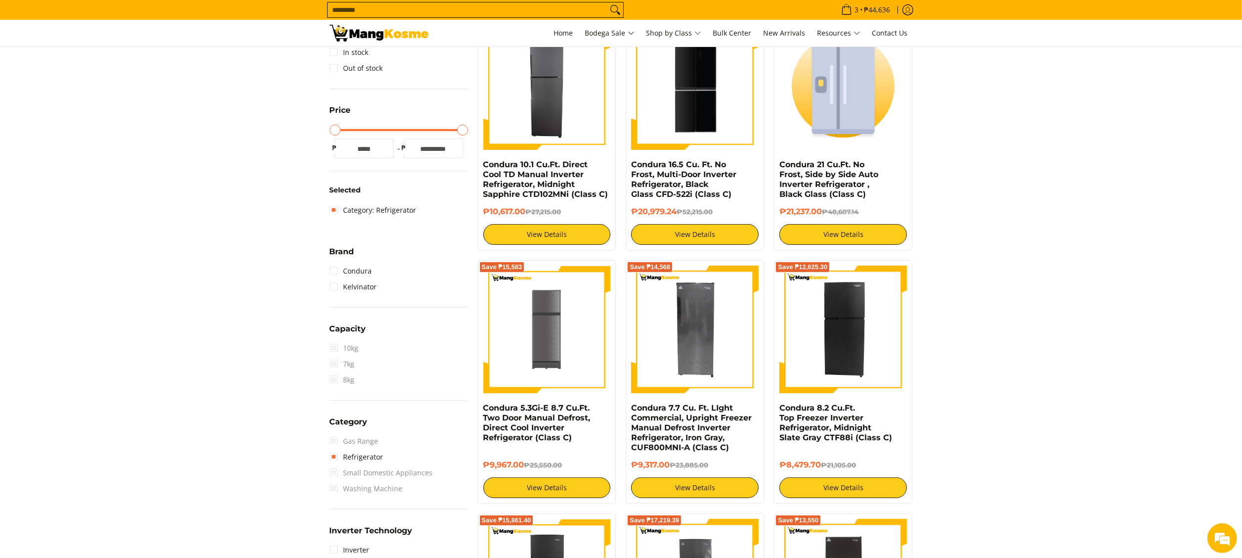
scroll to position [139, 0]
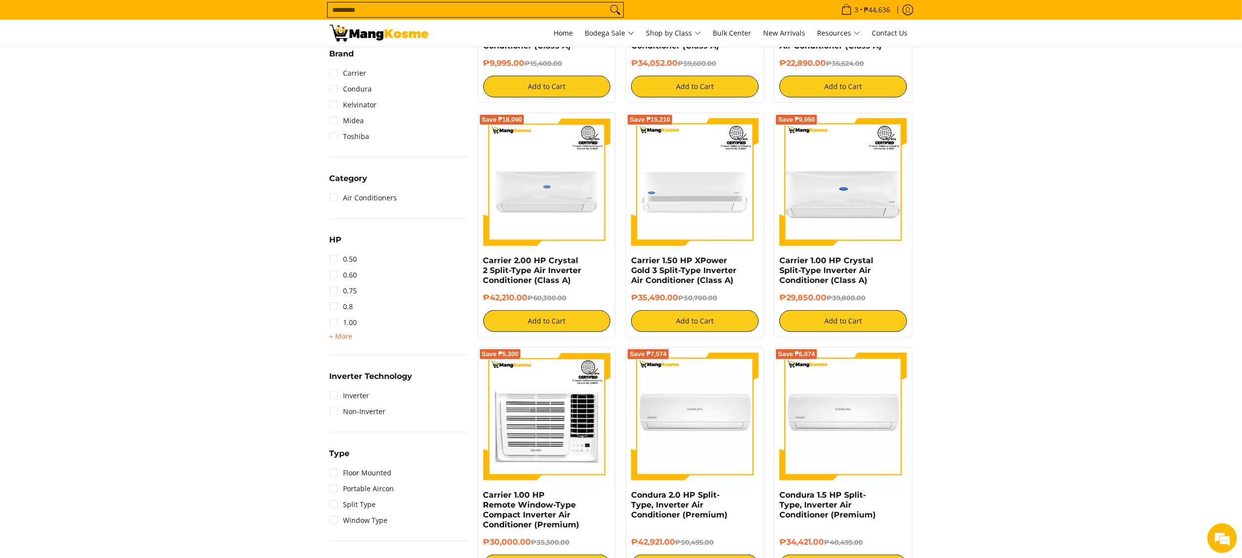
scroll to position [395, 0]
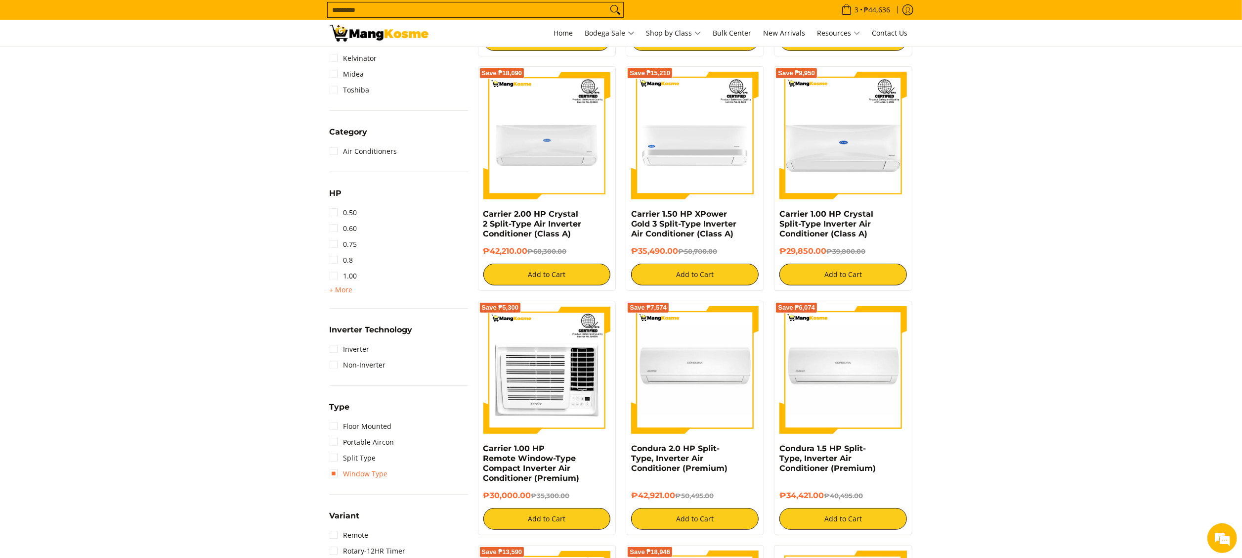
click at [376, 472] on link "Window Type" at bounding box center [359, 474] width 58 height 16
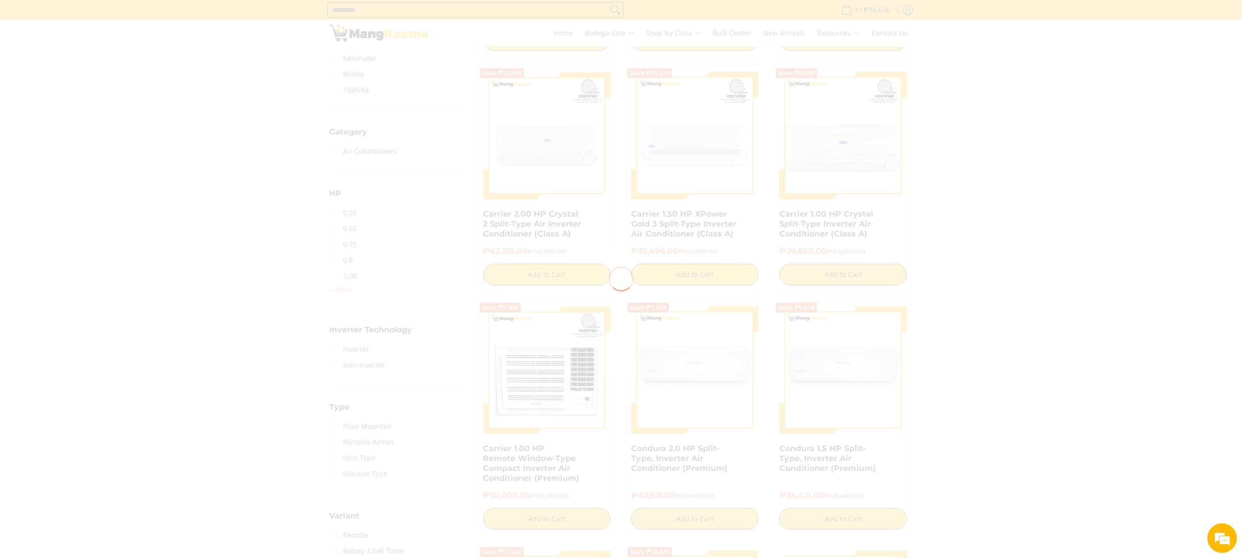
scroll to position [0, 0]
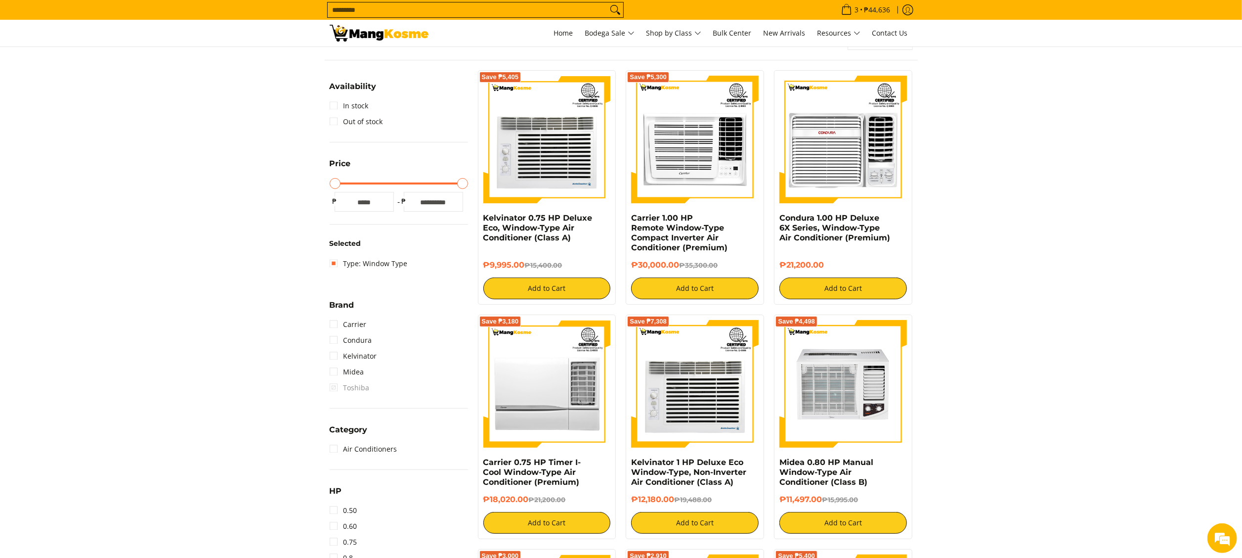
scroll to position [139, 0]
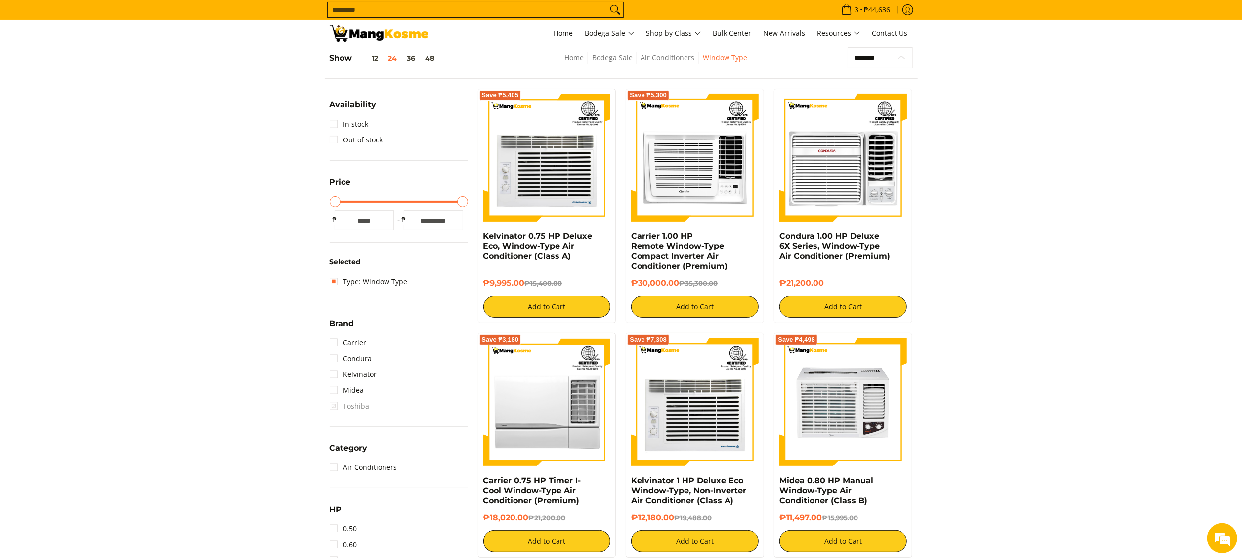
click at [880, 56] on select "**********" at bounding box center [880, 57] width 65 height 21
select select "**********"
click at [848, 47] on select "**********" at bounding box center [880, 57] width 65 height 21
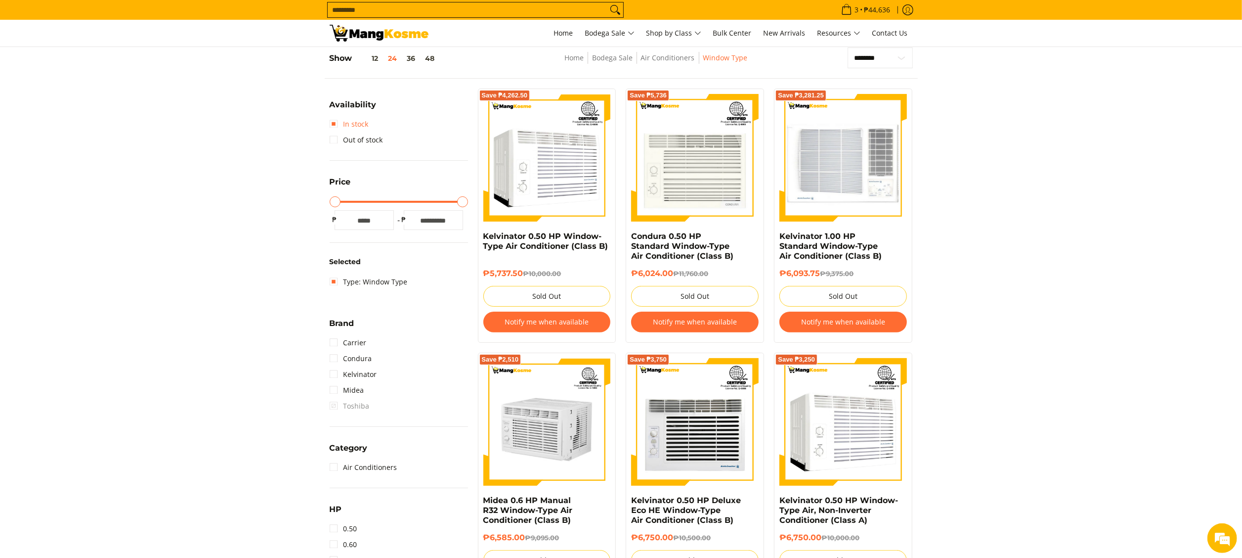
click at [339, 121] on link "In stock" at bounding box center [349, 124] width 39 height 16
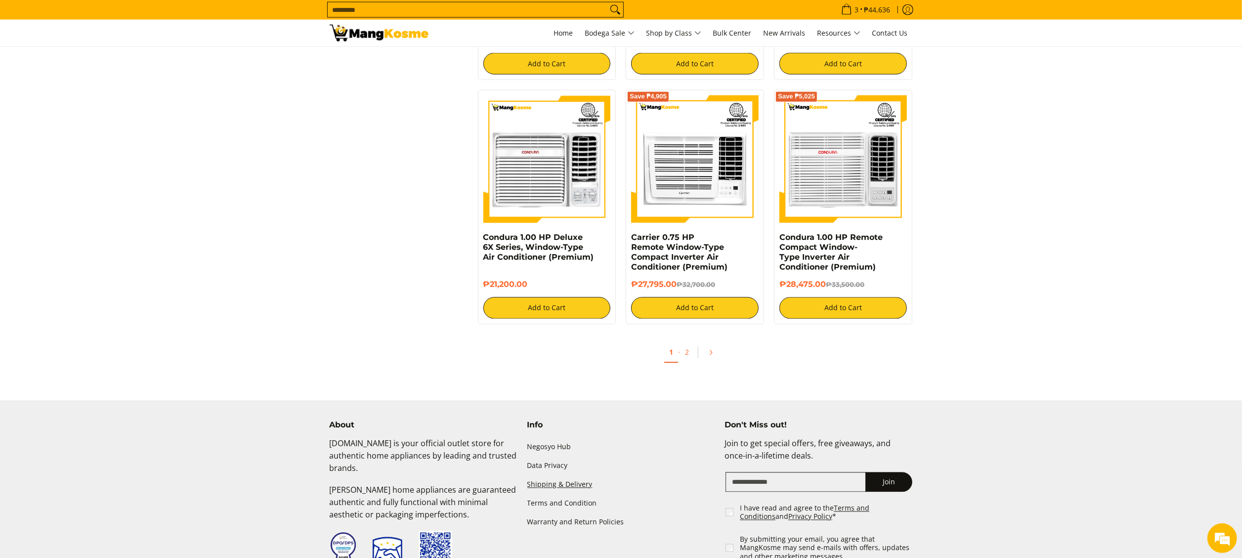
scroll to position [1923, 0]
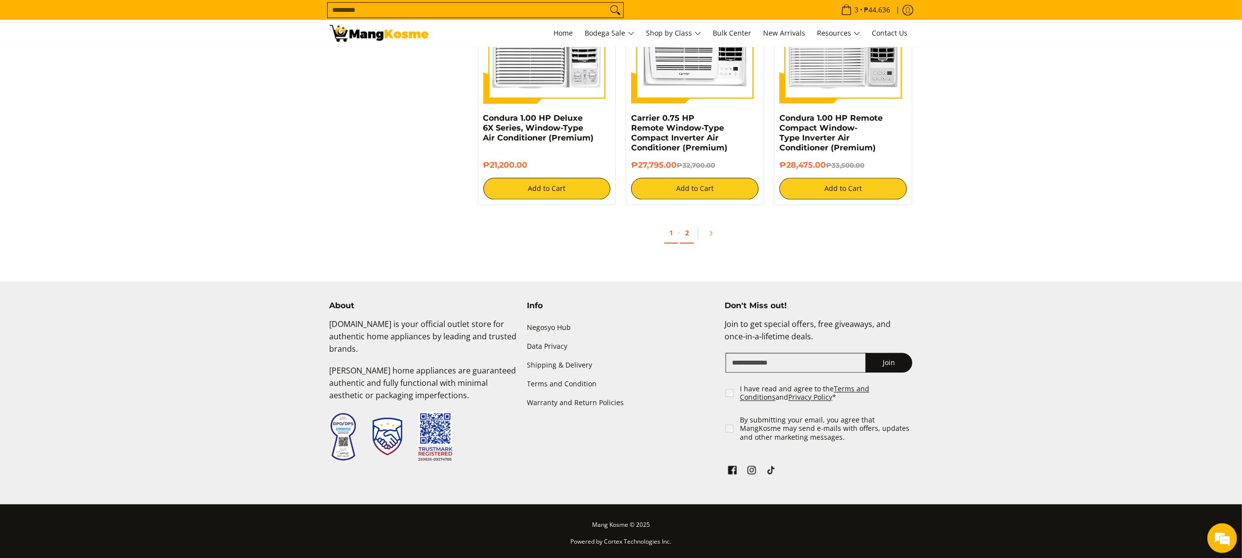
click at [689, 237] on link "2" at bounding box center [687, 233] width 14 height 20
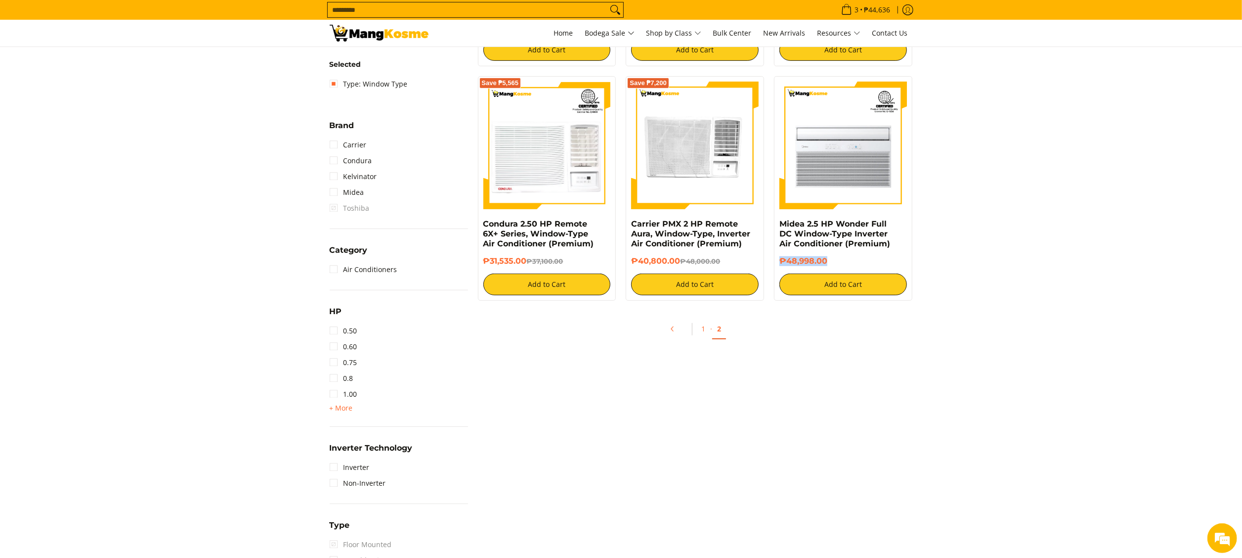
drag, startPoint x: 804, startPoint y: 267, endPoint x: 780, endPoint y: 269, distance: 24.3
click at [780, 269] on div "₱48,998.00" at bounding box center [844, 264] width 128 height 17
